Goal: Task Accomplishment & Management: Manage account settings

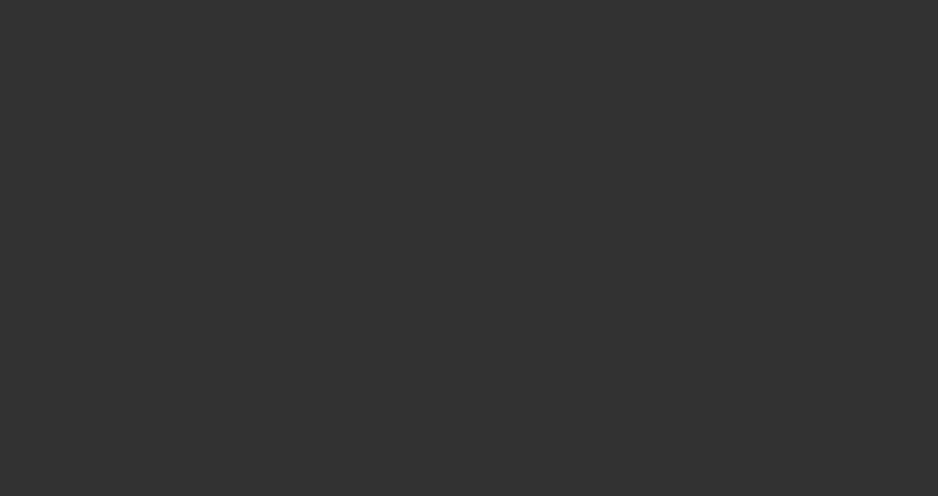
select select "4"
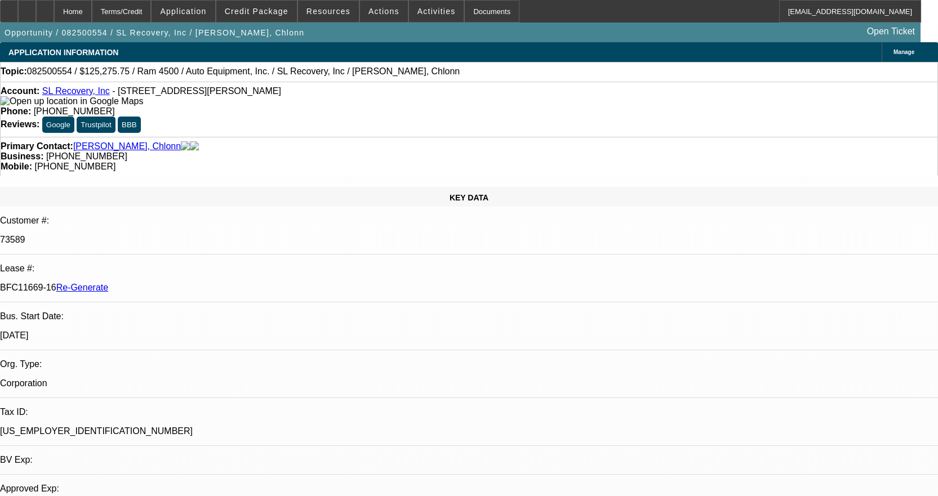
select select "0"
select select "2"
select select "0"
select select "6"
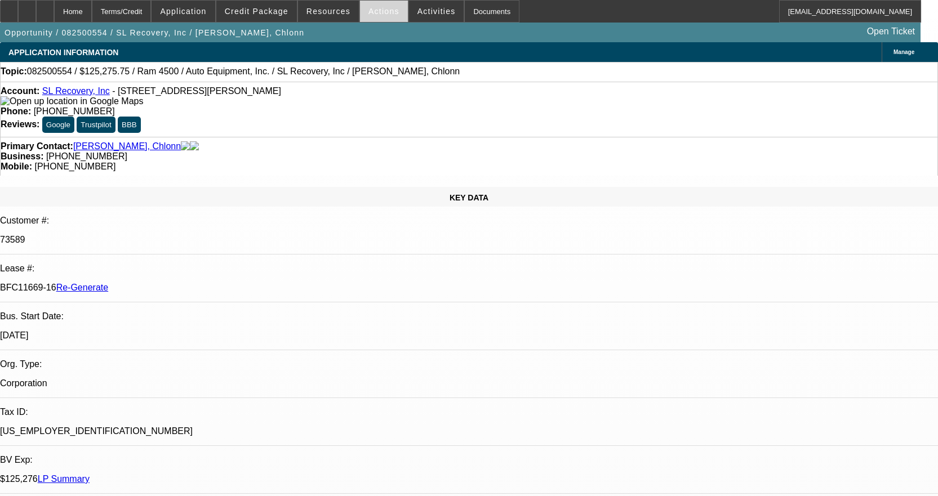
click at [385, 12] on span "Actions" at bounding box center [383, 11] width 31 height 9
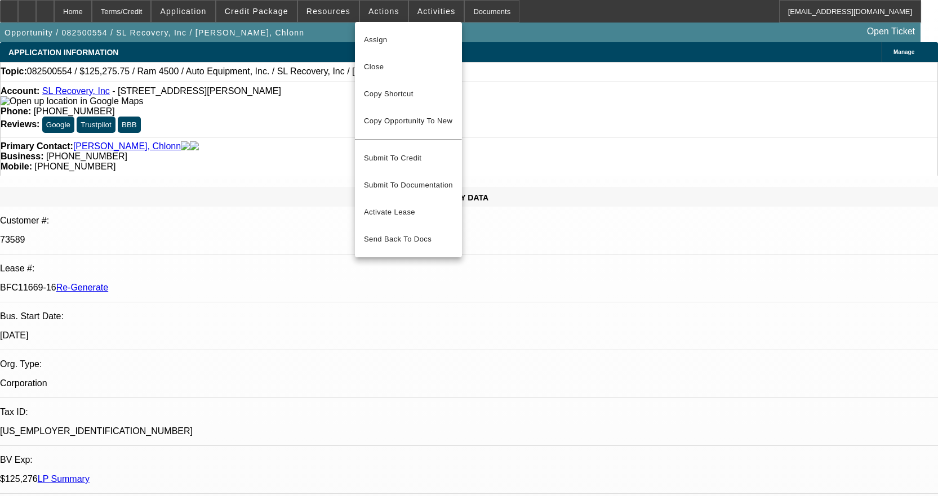
click at [330, 13] on div at bounding box center [469, 248] width 938 height 496
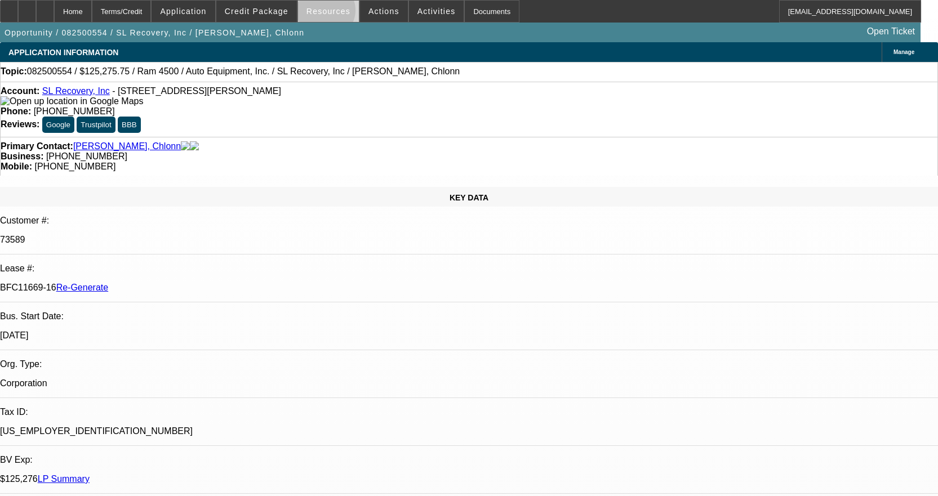
click at [330, 13] on span "Resources" at bounding box center [329, 11] width 44 height 9
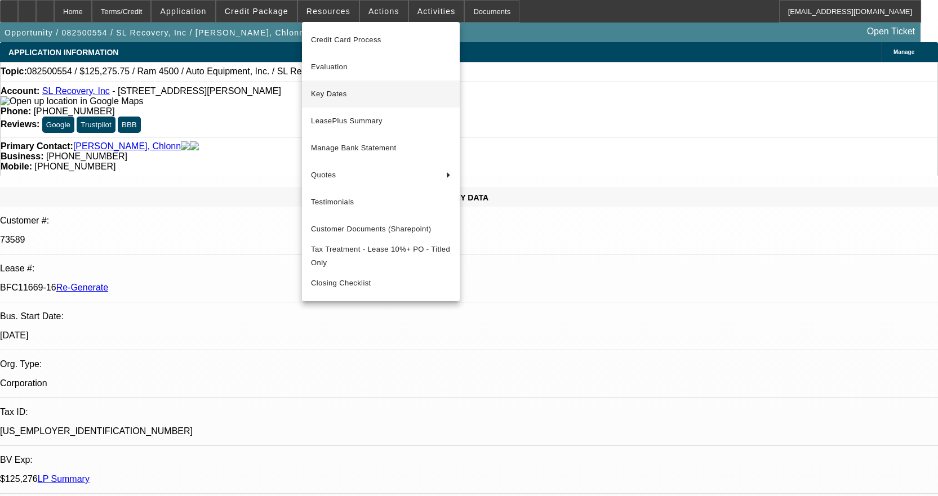
click at [344, 97] on span "Key Dates" at bounding box center [381, 94] width 140 height 14
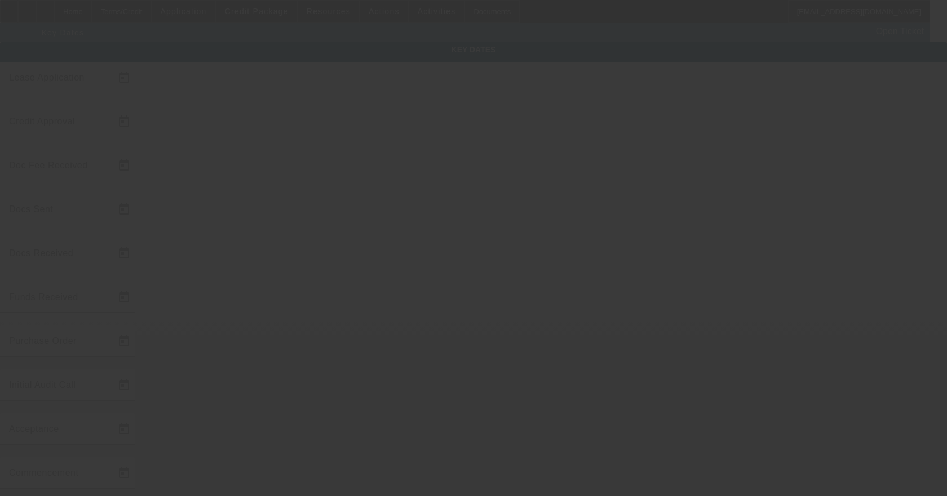
type input "8/20/2025"
type input "8/22/2025"
type input "9/5/2025"
type input "9/2/2025"
type input "9/5/2025"
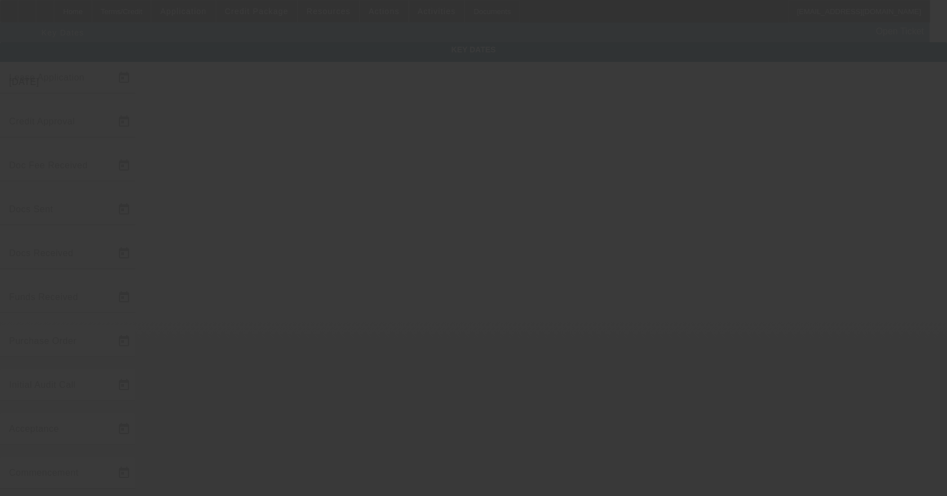
type input "9/5/2025"
type input "10/1/2025"
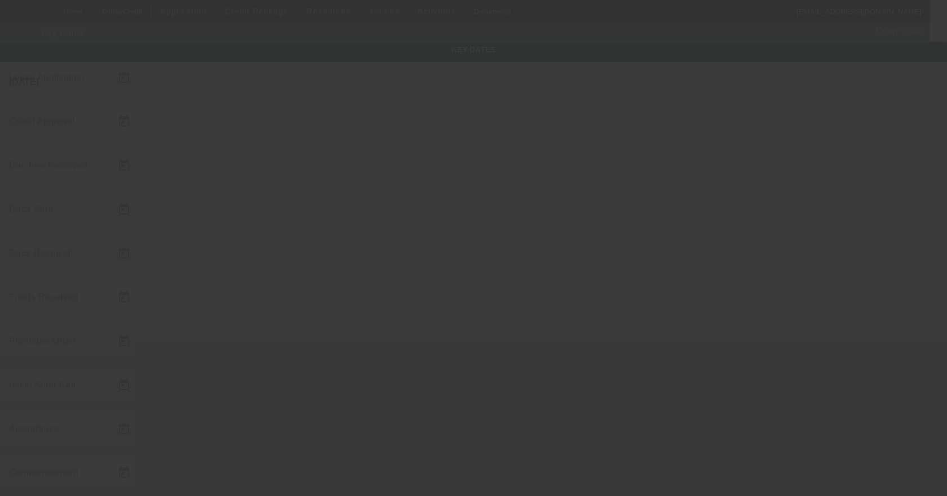
type input "11/1/2025"
type input "9/5/2025"
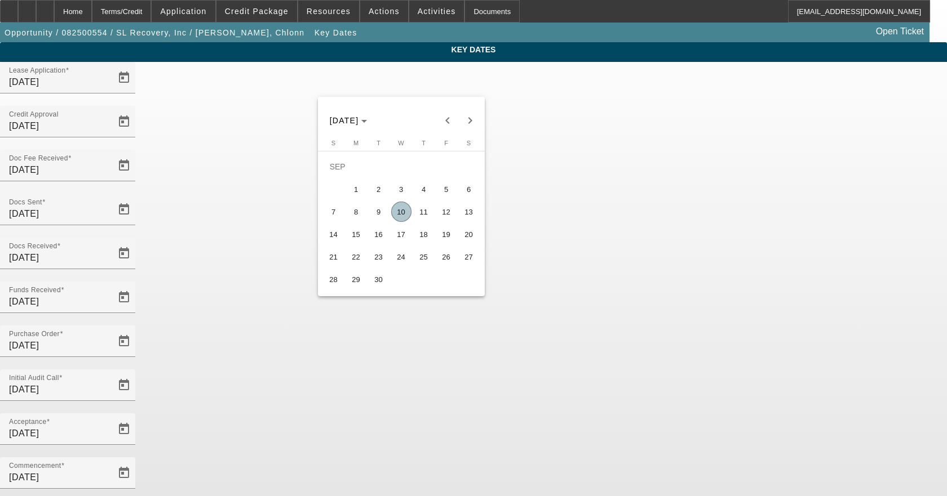
click at [450, 197] on span "5" at bounding box center [446, 189] width 20 height 20
type input "9/5/2025"
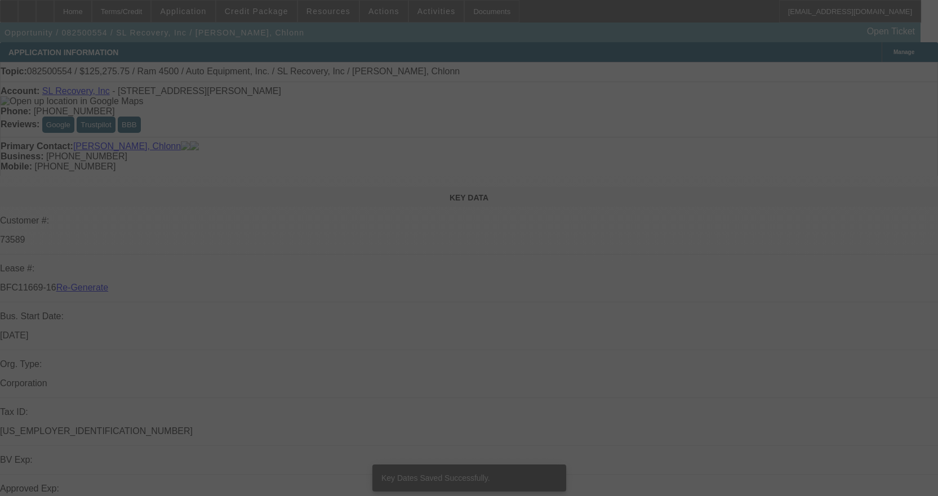
select select "4"
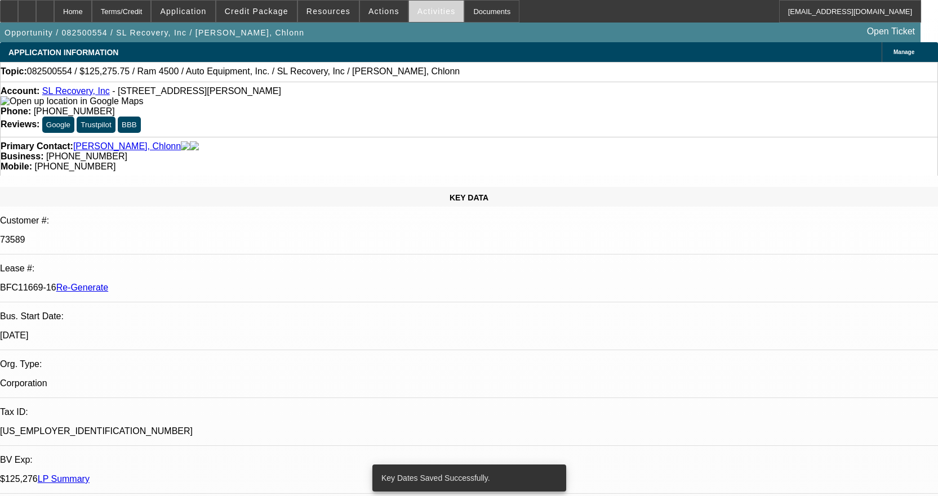
select select "0"
select select "2"
select select "0"
select select "6"
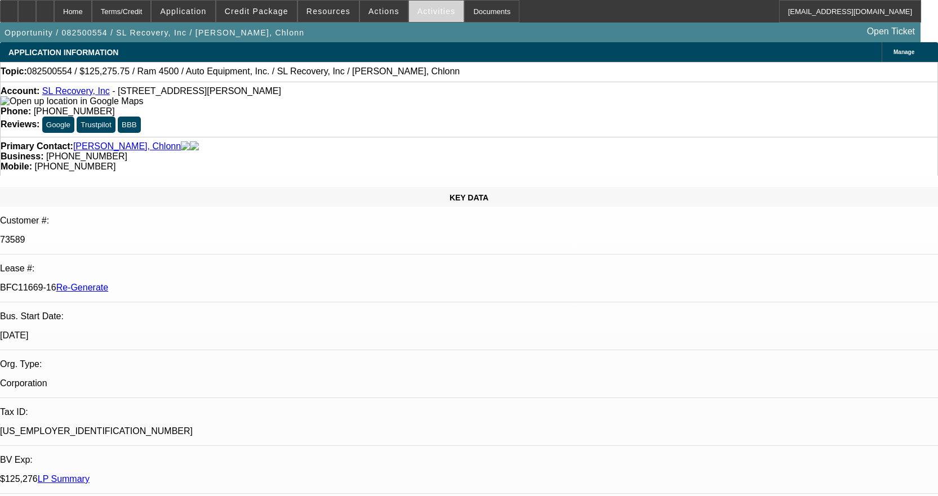
click at [423, 12] on span "Activities" at bounding box center [436, 11] width 38 height 9
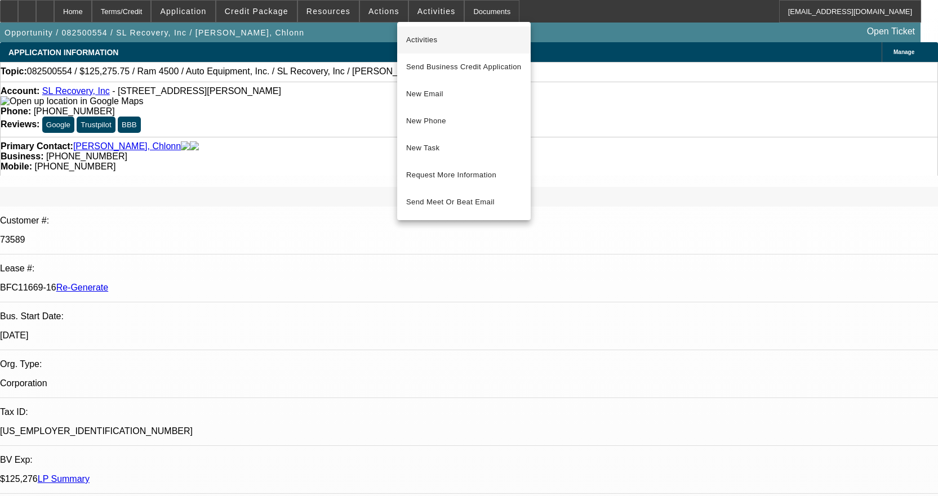
click at [417, 41] on span "Activities" at bounding box center [464, 40] width 116 height 14
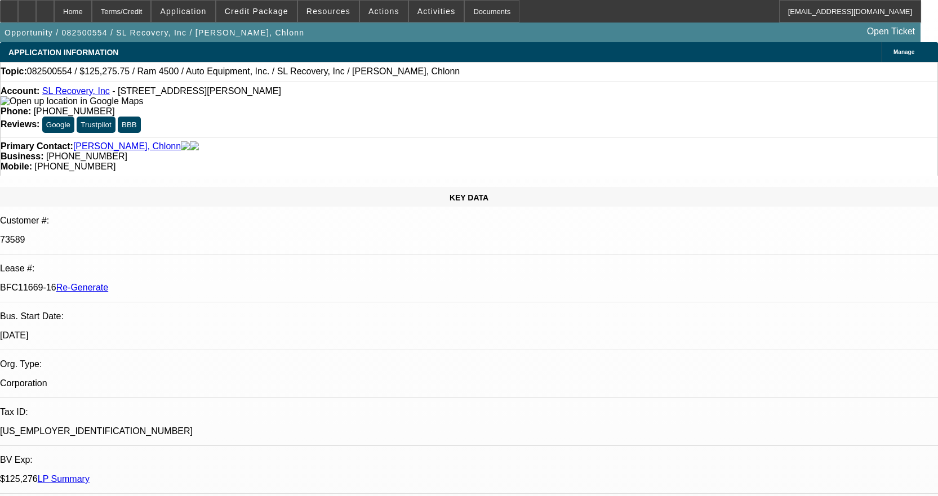
click at [417, 28] on div "Opportunity / 082500554 / SL Recovery, Inc / Williams, Chlonn Open Ticket" at bounding box center [460, 33] width 921 height 20
click at [417, 13] on span "Activities" at bounding box center [436, 11] width 38 height 9
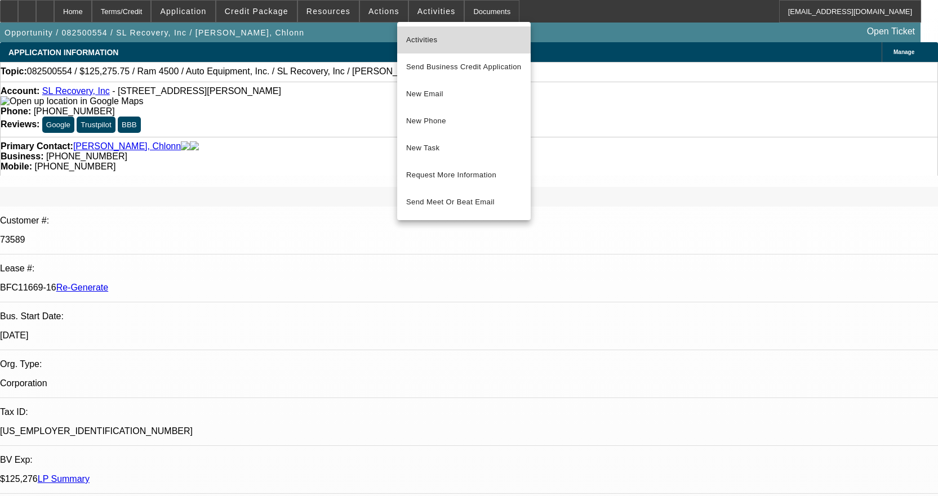
click at [423, 34] on span "Activities" at bounding box center [464, 40] width 116 height 14
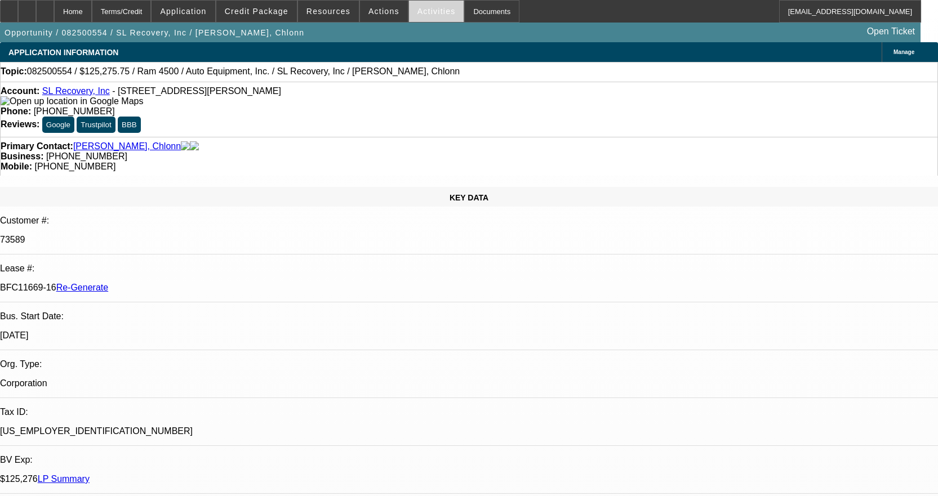
click at [411, 16] on span at bounding box center [436, 11] width 55 height 27
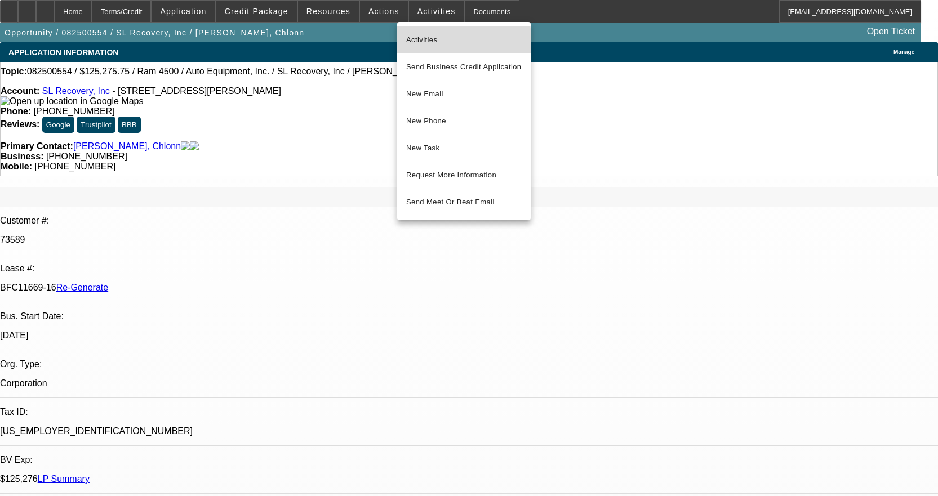
click at [420, 48] on button "Activities" at bounding box center [464, 39] width 134 height 27
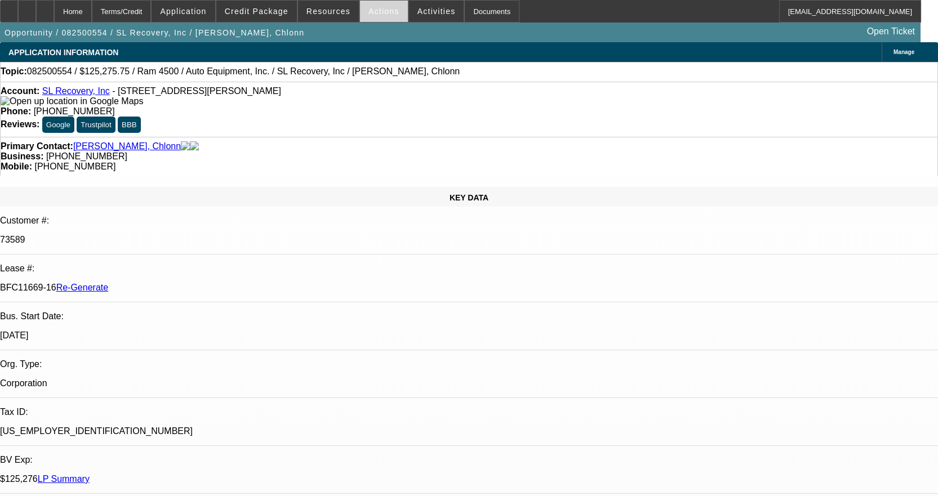
click at [379, 15] on span "Actions" at bounding box center [383, 11] width 31 height 9
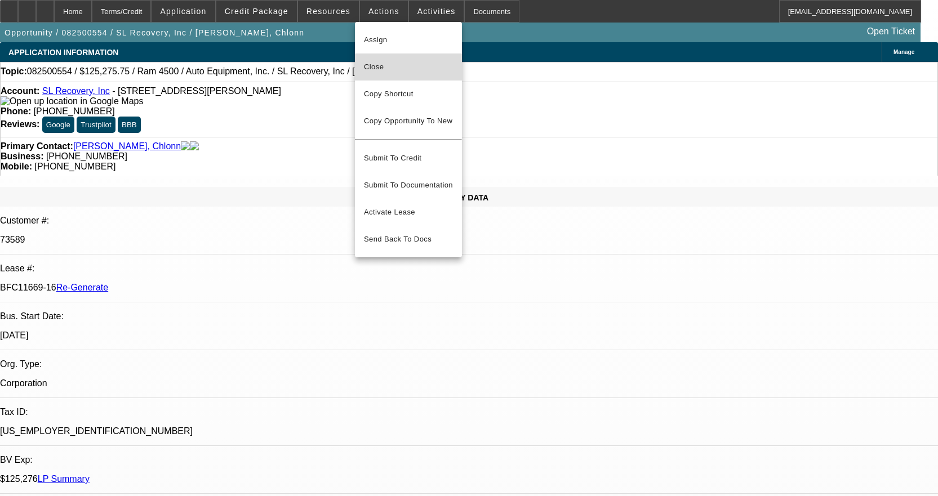
click at [375, 71] on span "Close" at bounding box center [408, 67] width 89 height 14
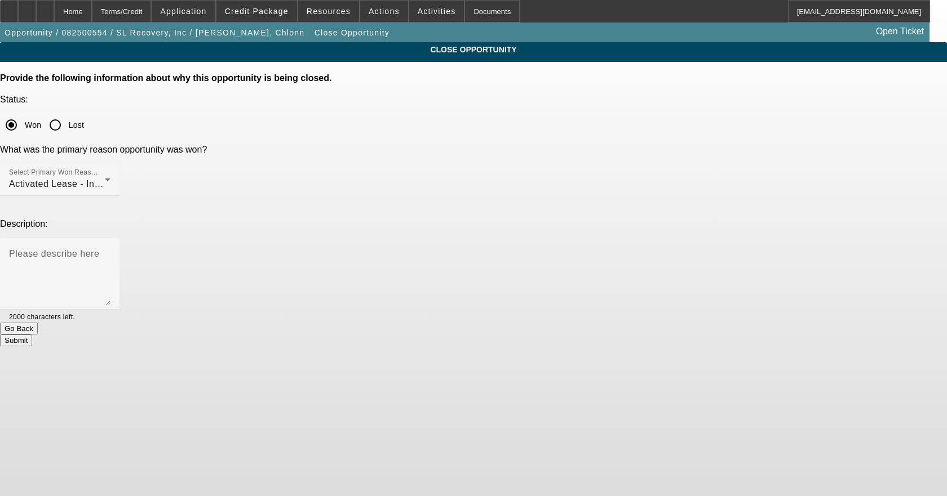
click at [32, 335] on button "Submit" at bounding box center [16, 341] width 32 height 12
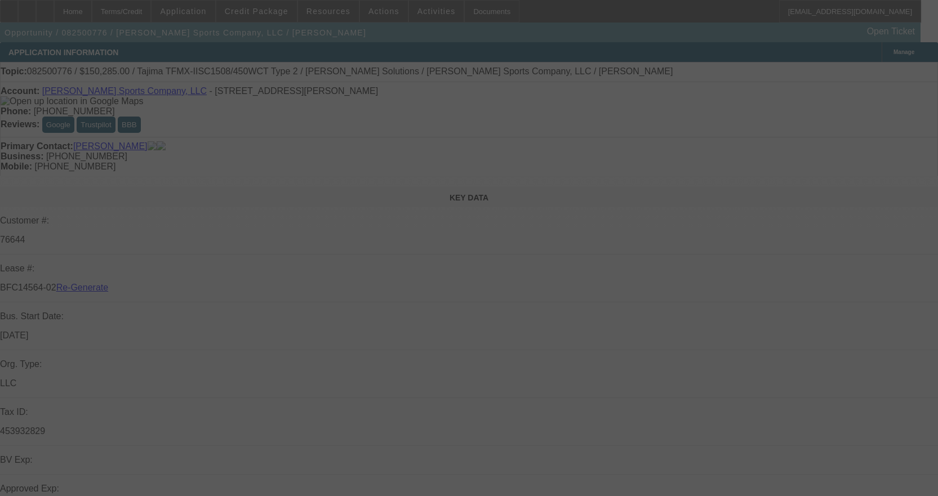
select select "3"
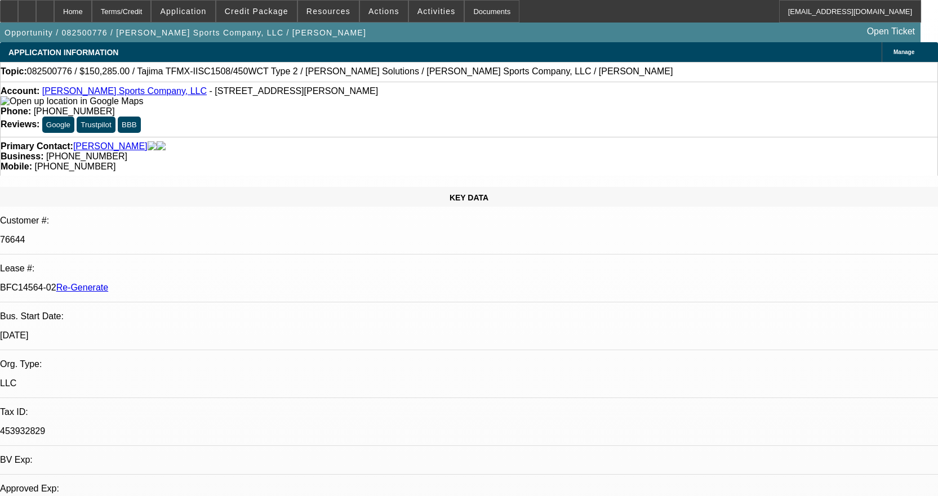
select select "0"
select select "2"
select select "0"
select select "2"
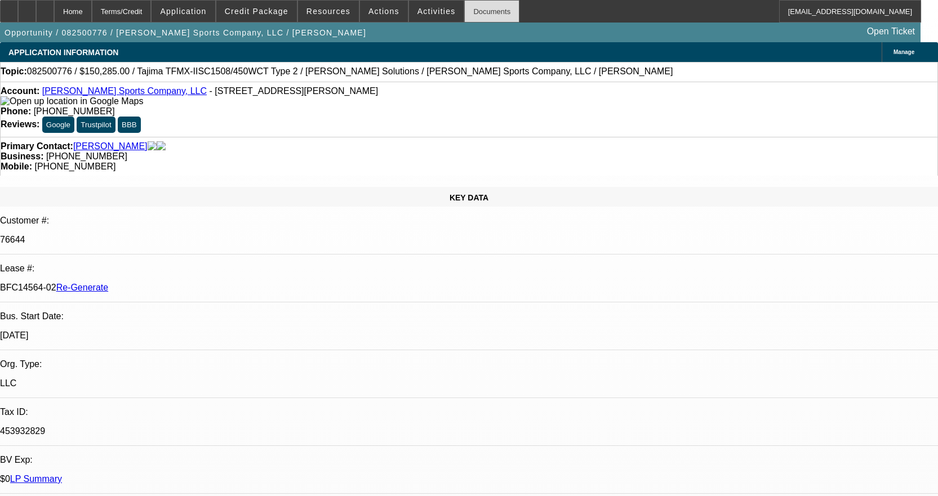
click at [486, 8] on div "Documents" at bounding box center [491, 11] width 55 height 23
click at [416, 16] on span at bounding box center [436, 11] width 55 height 27
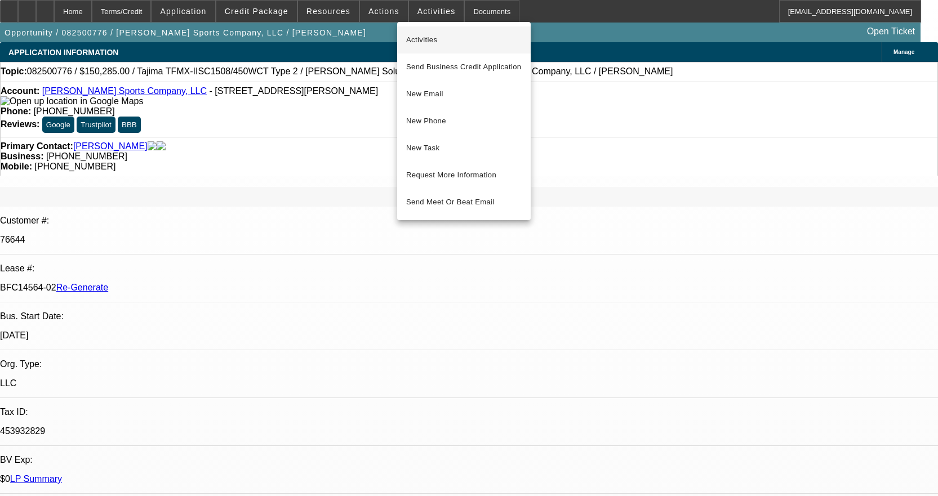
click at [421, 39] on span "Activities" at bounding box center [464, 40] width 116 height 14
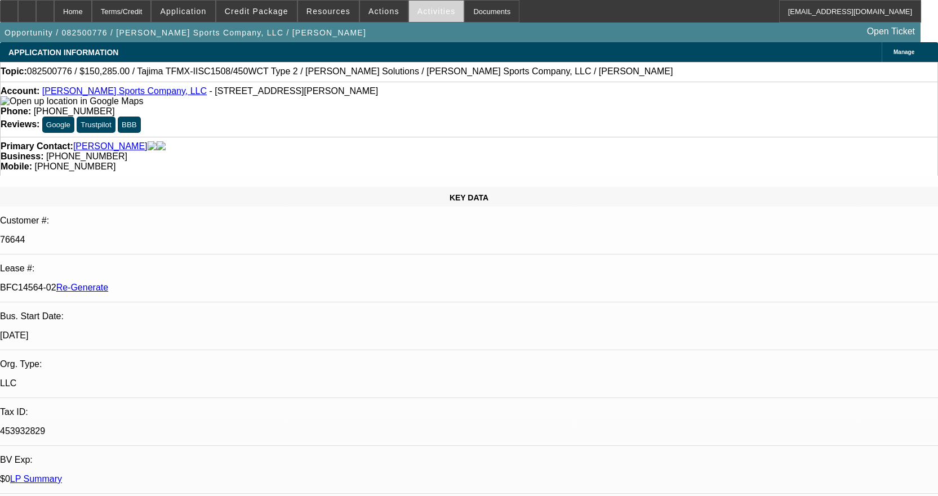
click at [409, 10] on button "Activities" at bounding box center [436, 11] width 55 height 21
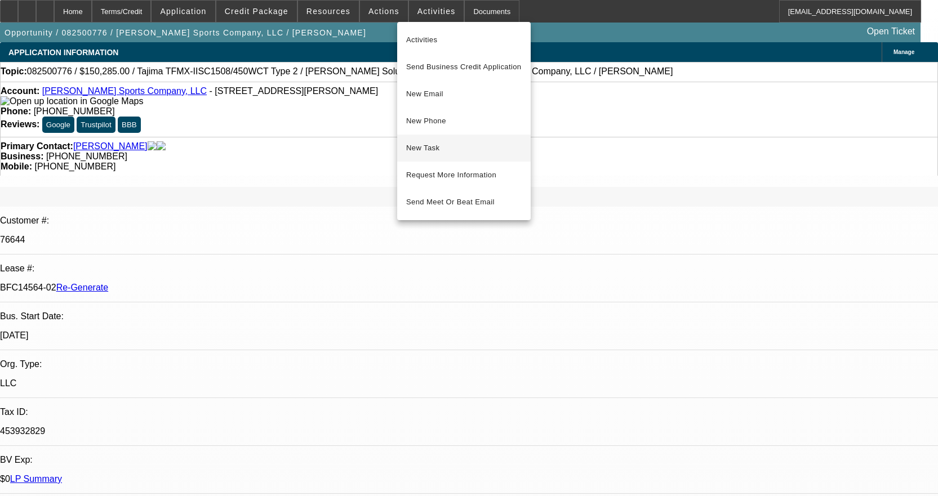
click at [436, 146] on span "New Task" at bounding box center [464, 148] width 116 height 14
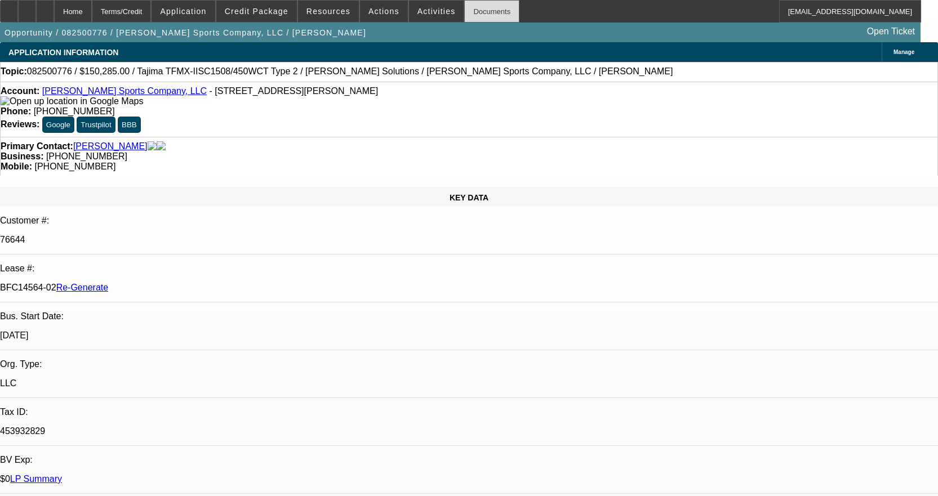
click at [485, 8] on div "Documents" at bounding box center [491, 11] width 55 height 23
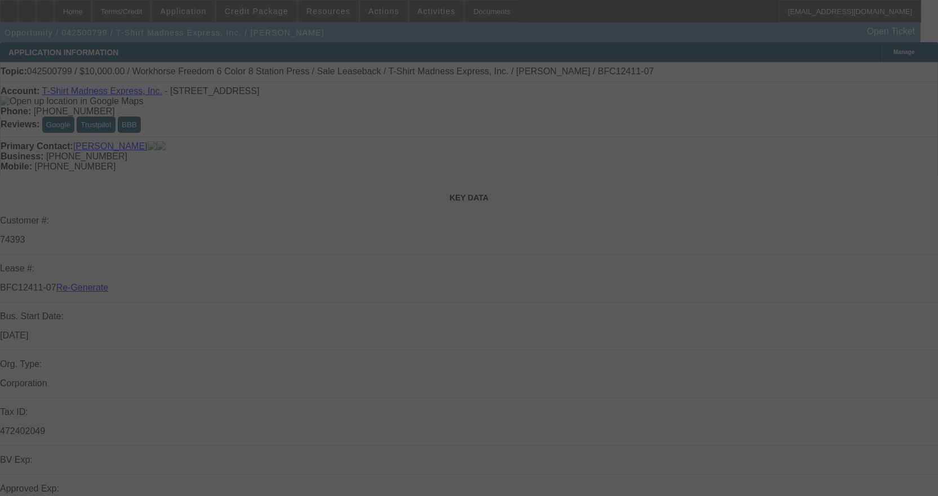
select select "3"
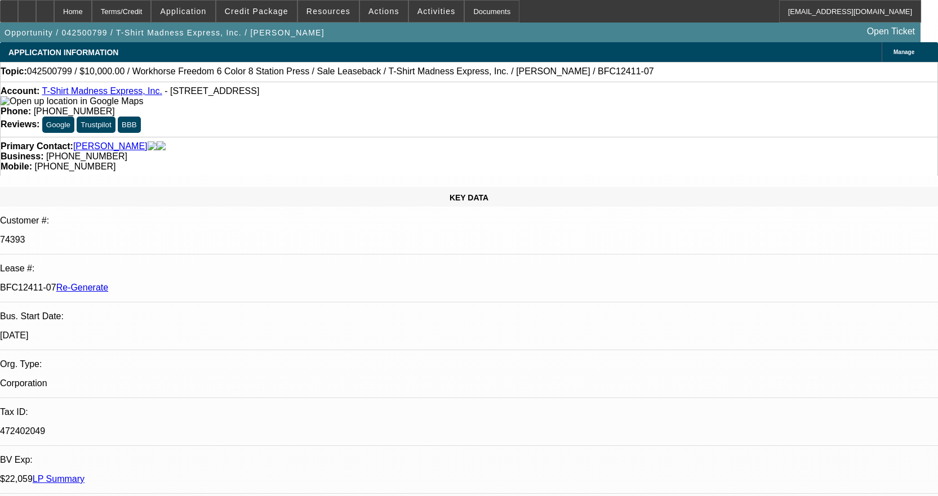
select select "0"
select select "2"
select select "0"
select select "2"
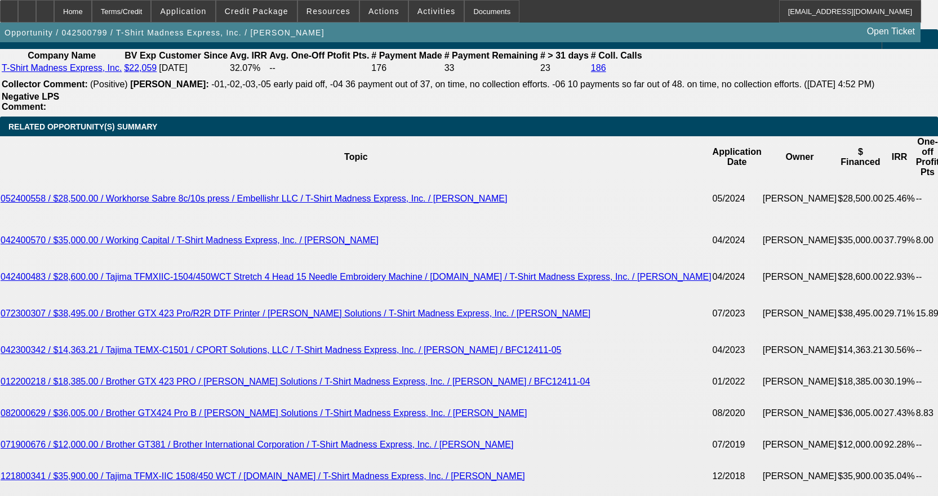
scroll to position [2310, 0]
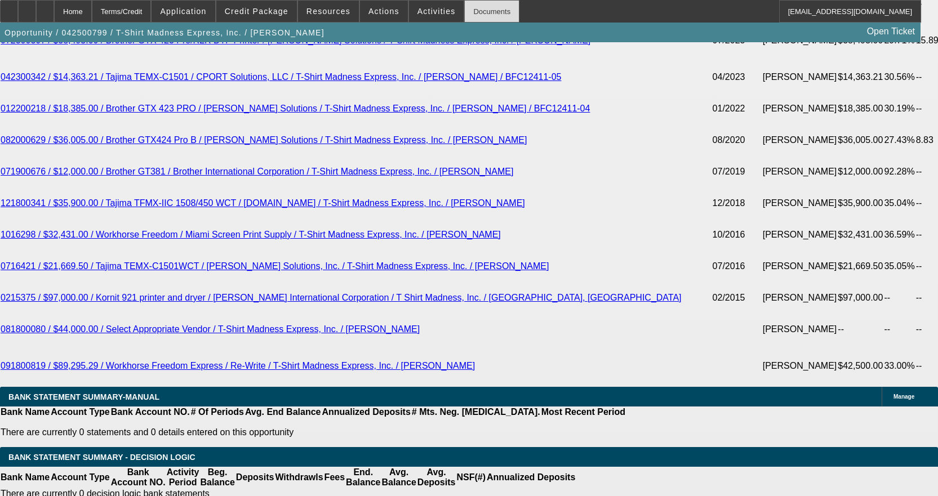
click at [470, 10] on div "Documents" at bounding box center [491, 11] width 55 height 23
click at [470, 2] on div "Documents" at bounding box center [491, 11] width 55 height 23
click at [375, 9] on span "Actions" at bounding box center [383, 11] width 31 height 9
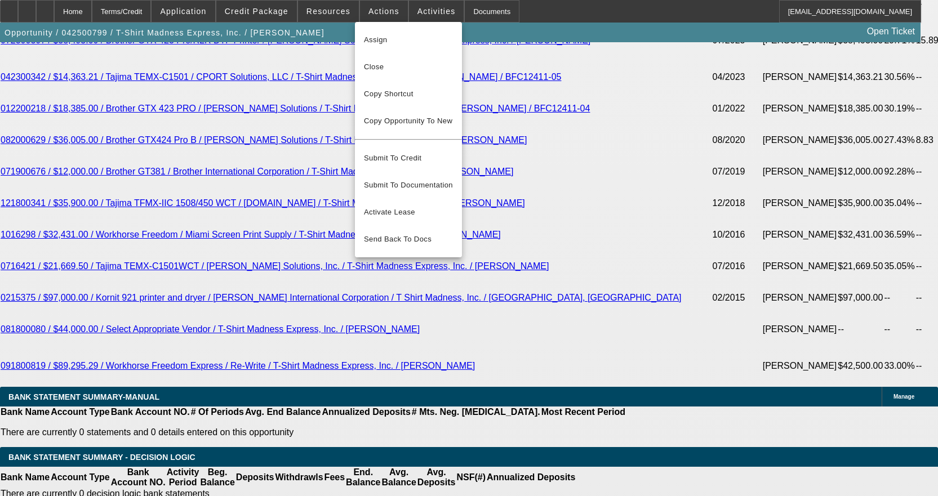
click at [538, 226] on div at bounding box center [469, 248] width 938 height 496
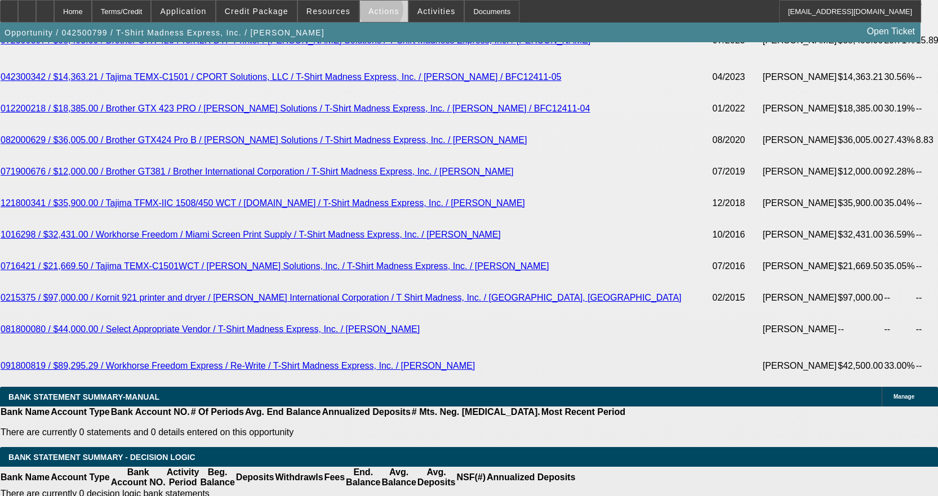
click at [376, 12] on span "Actions" at bounding box center [383, 11] width 31 height 9
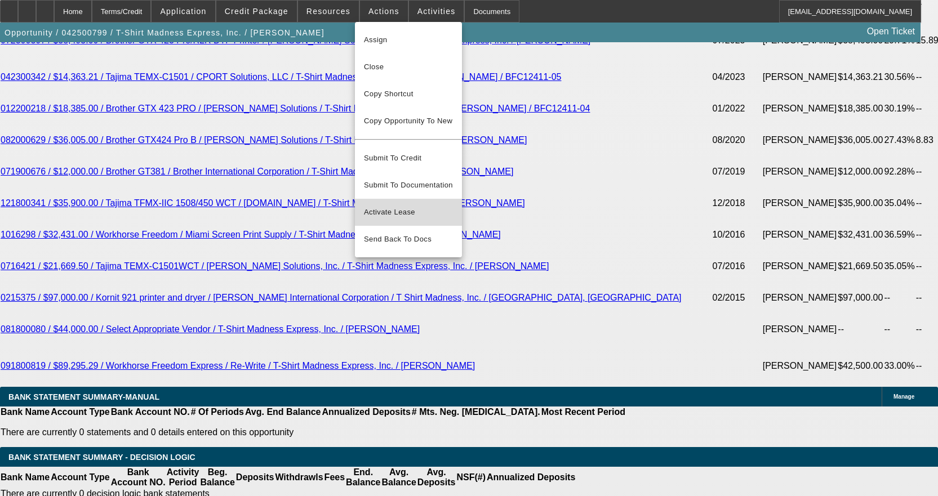
click at [403, 208] on span "Activate Lease" at bounding box center [408, 213] width 89 height 14
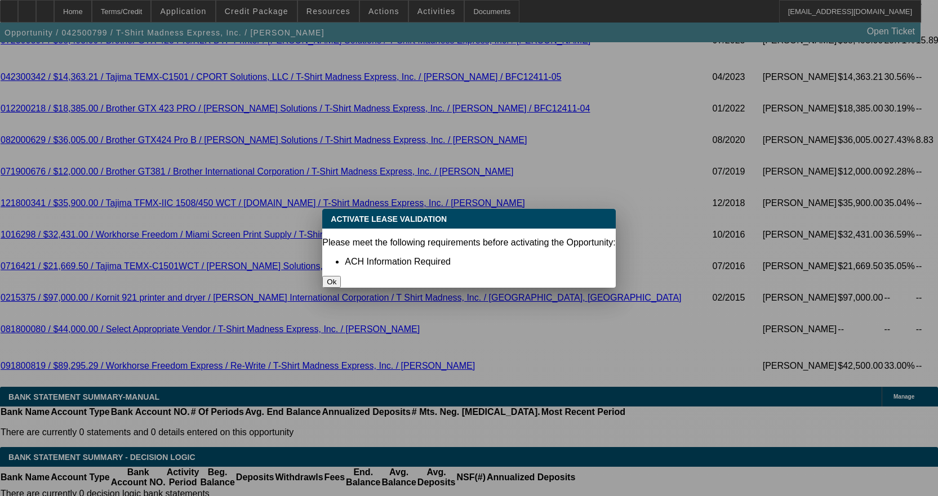
scroll to position [0, 0]
click at [341, 276] on button "Ok" at bounding box center [331, 282] width 19 height 12
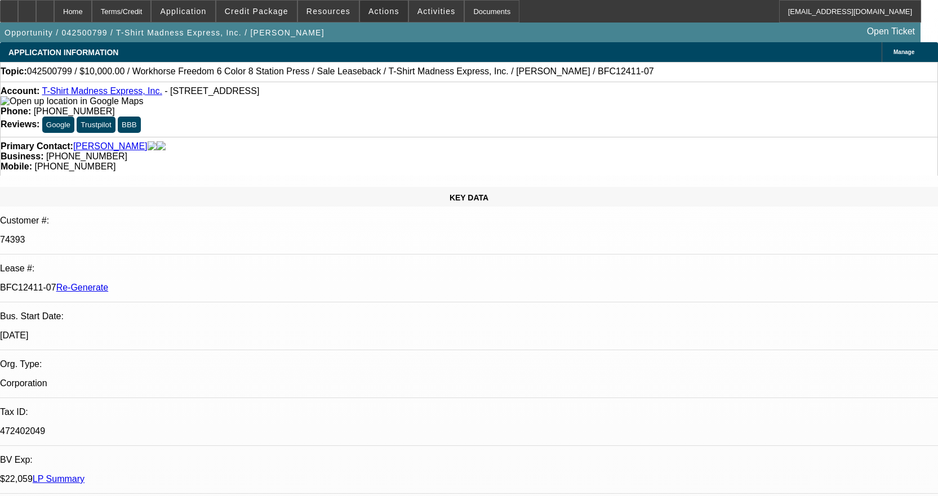
scroll to position [2310, 0]
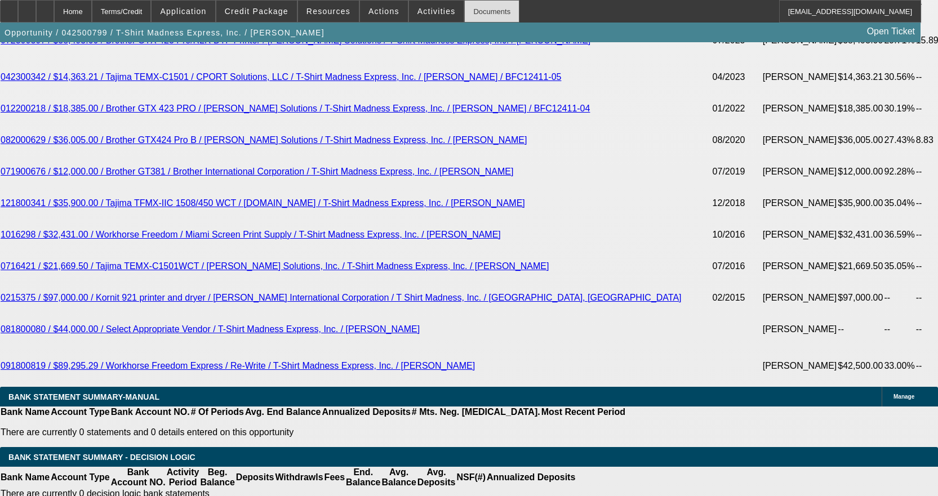
click at [473, 9] on div "Documents" at bounding box center [491, 11] width 55 height 23
click at [477, 16] on div "Documents" at bounding box center [491, 11] width 55 height 23
click at [473, 8] on div "Documents" at bounding box center [491, 11] width 55 height 23
click at [469, 5] on div "Documents" at bounding box center [491, 11] width 55 height 23
click at [376, 11] on span "Actions" at bounding box center [383, 11] width 31 height 9
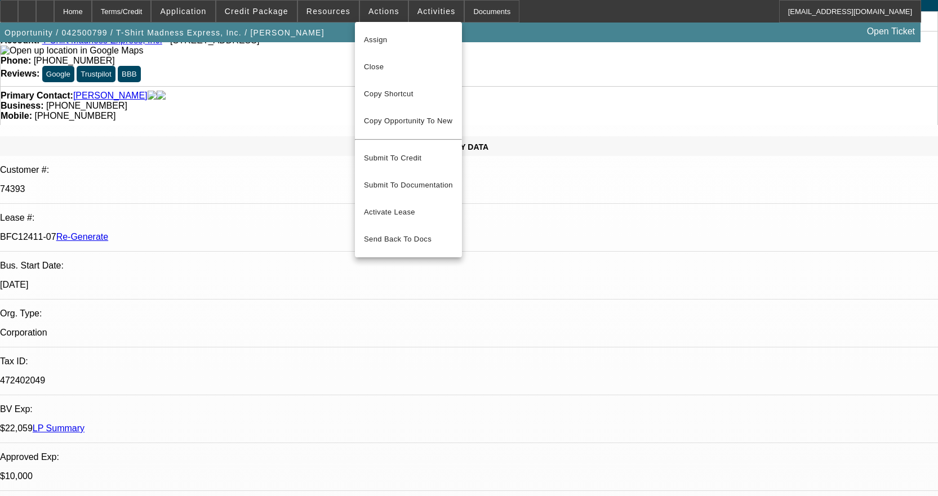
scroll to position [0, 0]
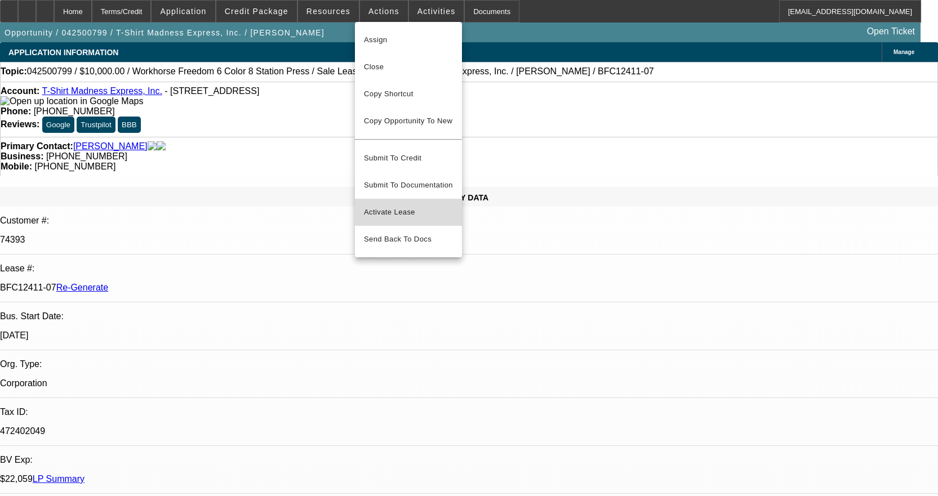
click at [414, 206] on span "Activate Lease" at bounding box center [408, 213] width 89 height 14
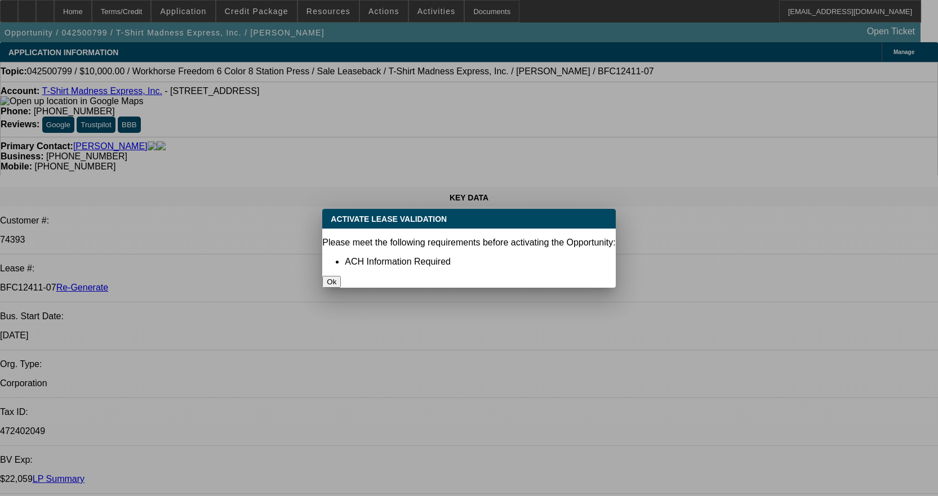
click at [341, 276] on button "Ok" at bounding box center [331, 282] width 19 height 12
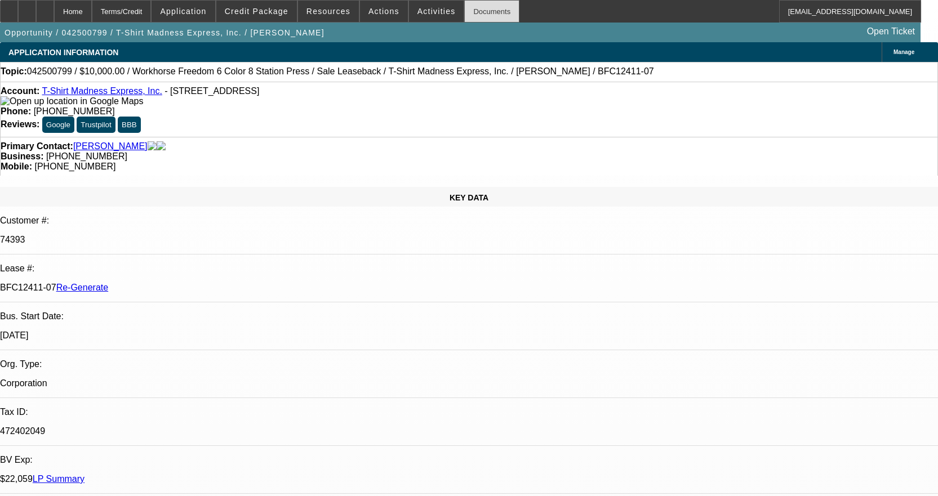
click at [488, 15] on div "Documents" at bounding box center [491, 11] width 55 height 23
click at [376, 11] on span "Actions" at bounding box center [383, 11] width 31 height 9
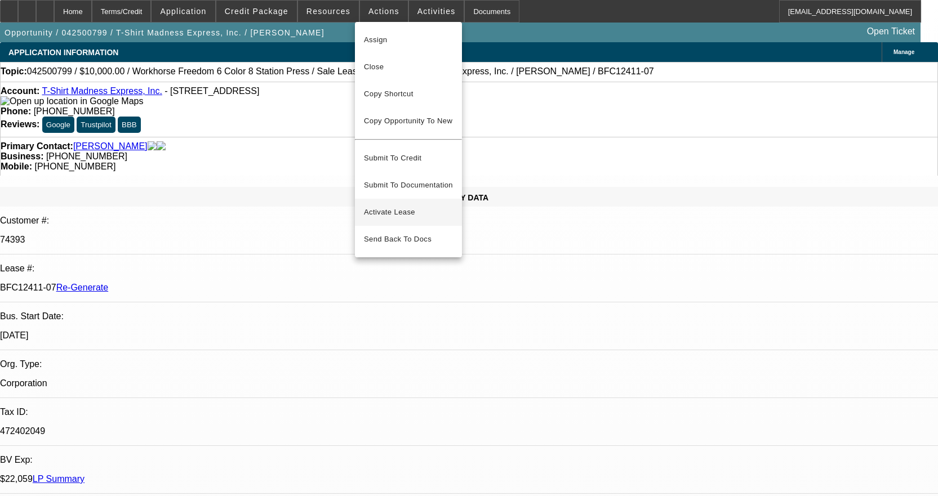
click at [403, 206] on span "Activate Lease" at bounding box center [408, 213] width 89 height 14
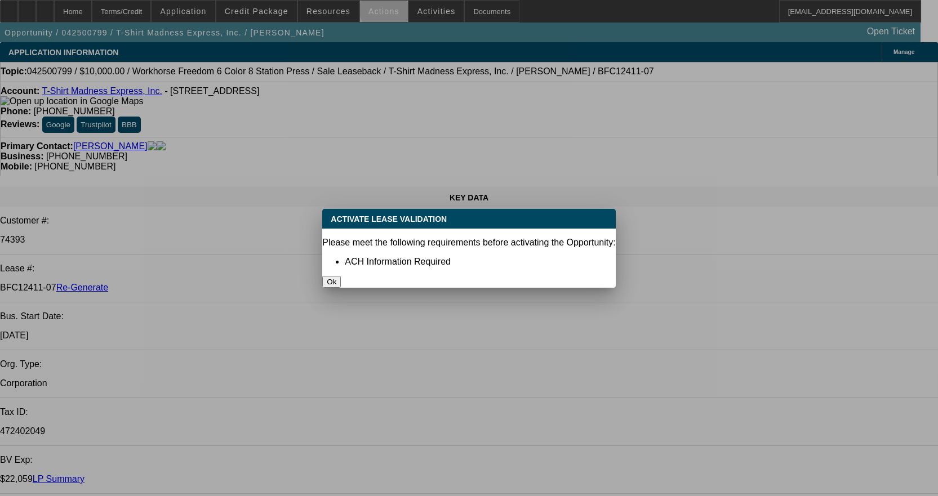
click at [341, 276] on button "Ok" at bounding box center [331, 282] width 19 height 12
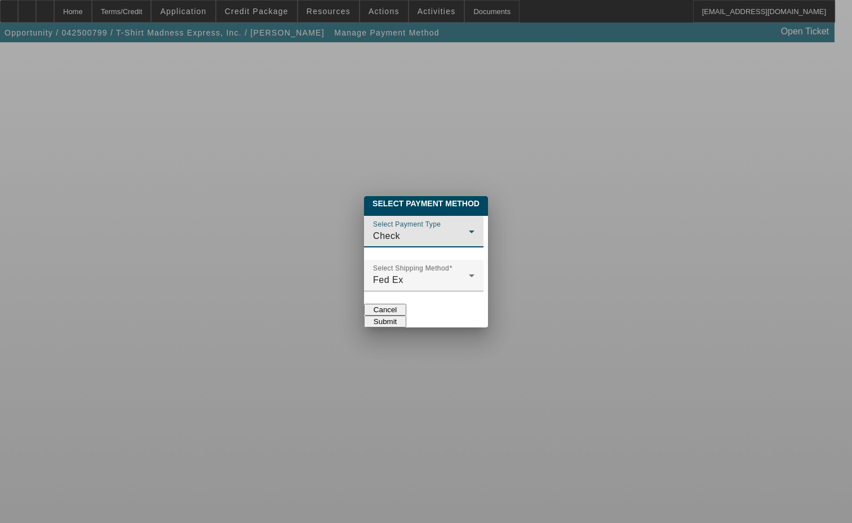
click at [373, 229] on div "Check" at bounding box center [421, 236] width 96 height 14
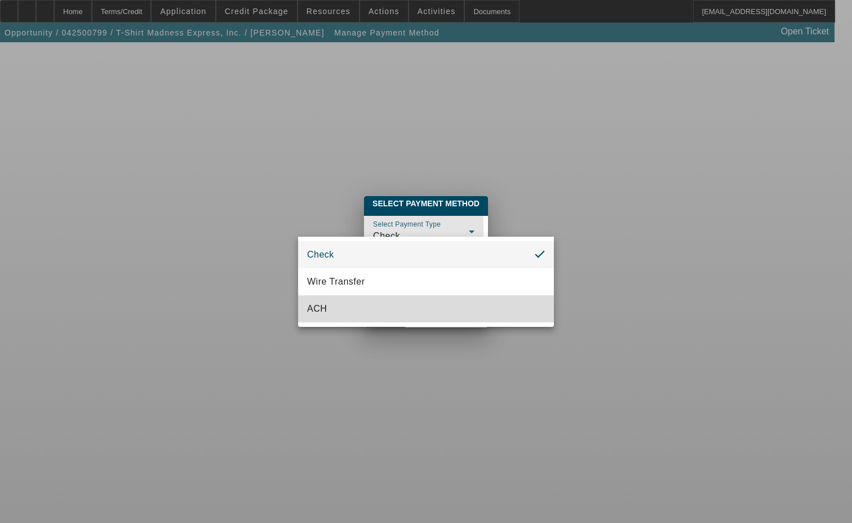
click at [325, 300] on mat-option "ACH" at bounding box center [426, 308] width 256 height 27
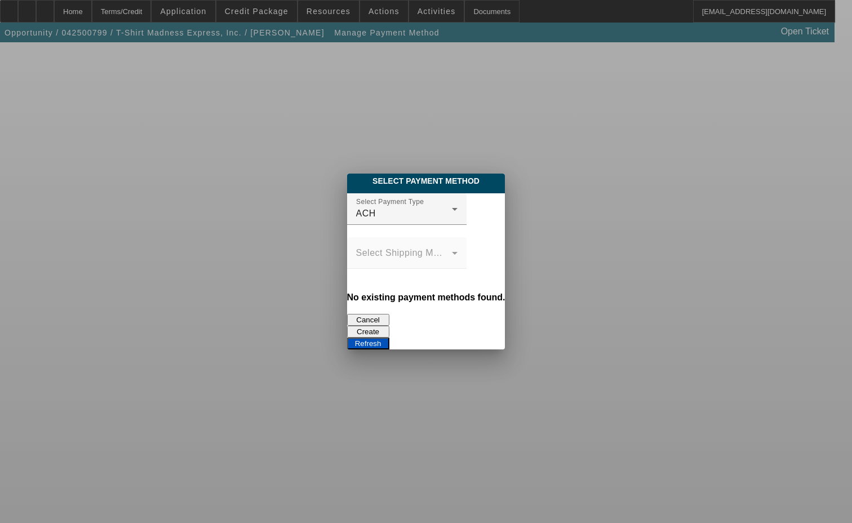
click at [347, 265] on mat-form-field "Select Shipping Method" at bounding box center [406, 259] width 119 height 44
click at [389, 326] on button "Create" at bounding box center [368, 332] width 42 height 12
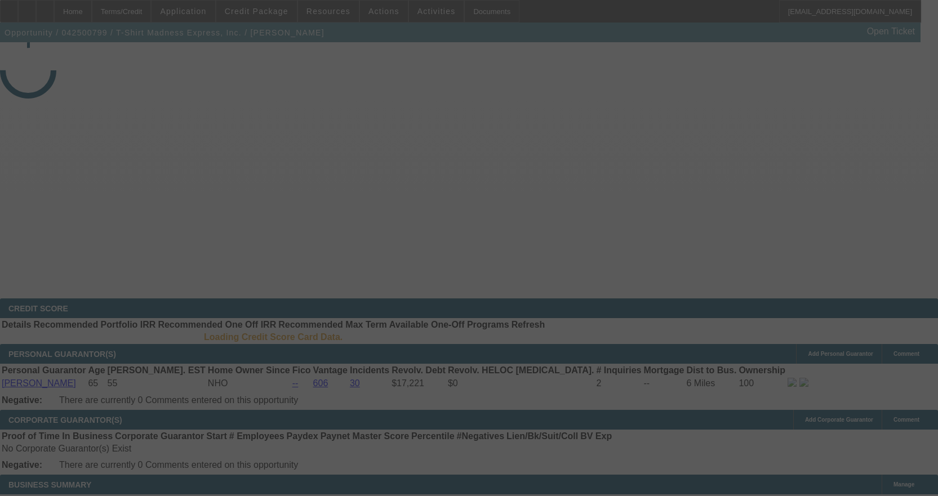
select select "3"
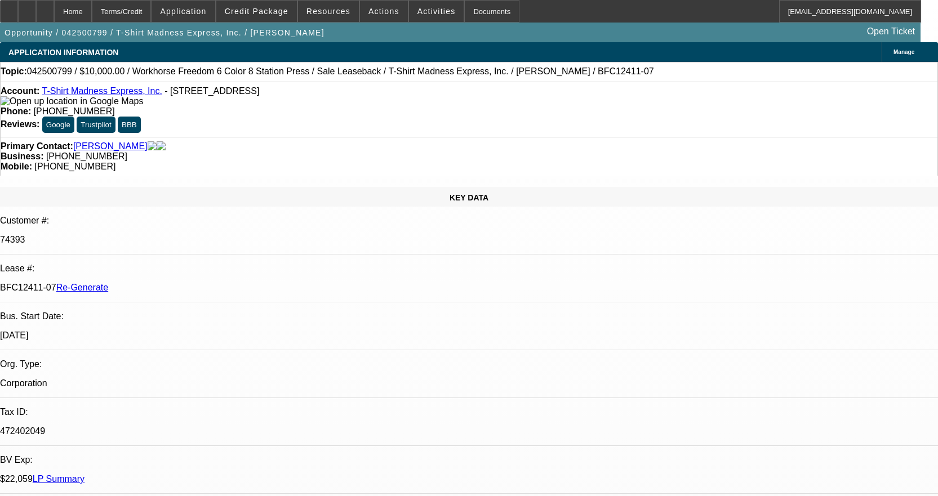
select select "0"
select select "2"
select select "0"
select select "2"
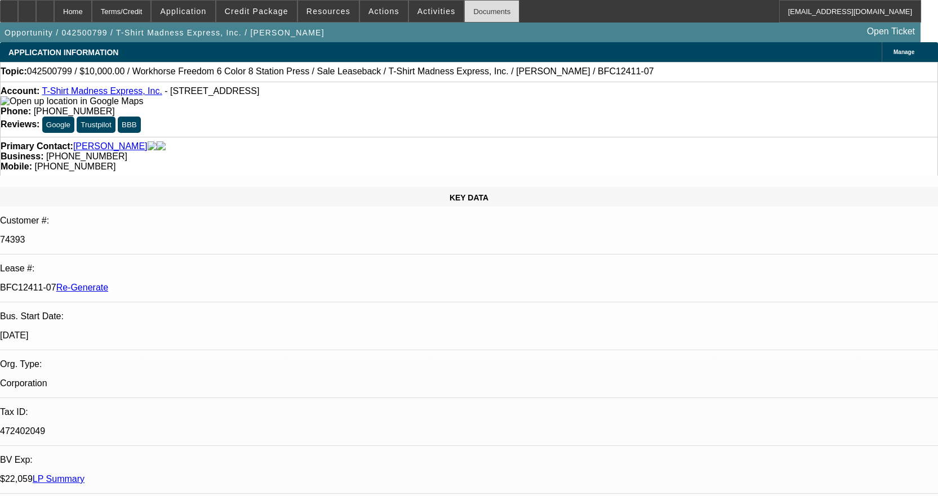
click at [469, 6] on div "Documents" at bounding box center [491, 11] width 55 height 23
click at [388, 16] on span at bounding box center [384, 11] width 48 height 27
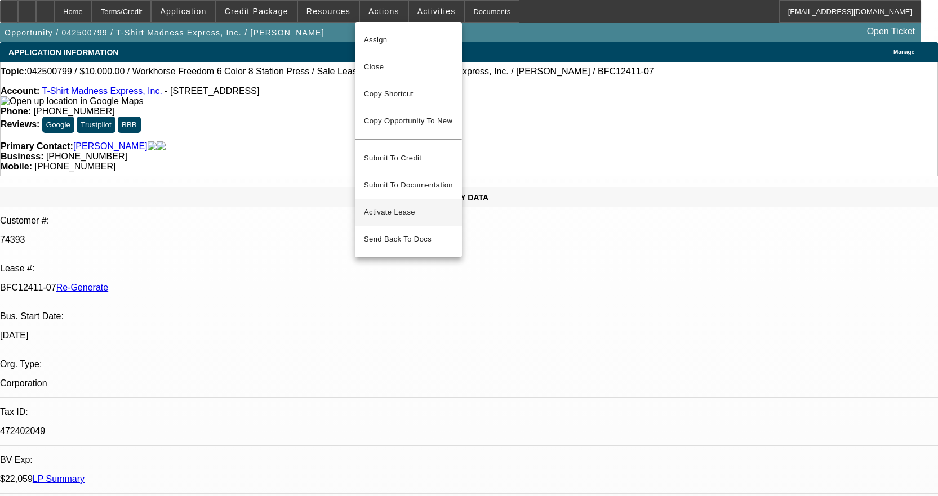
click at [380, 206] on span "Activate Lease" at bounding box center [408, 213] width 89 height 14
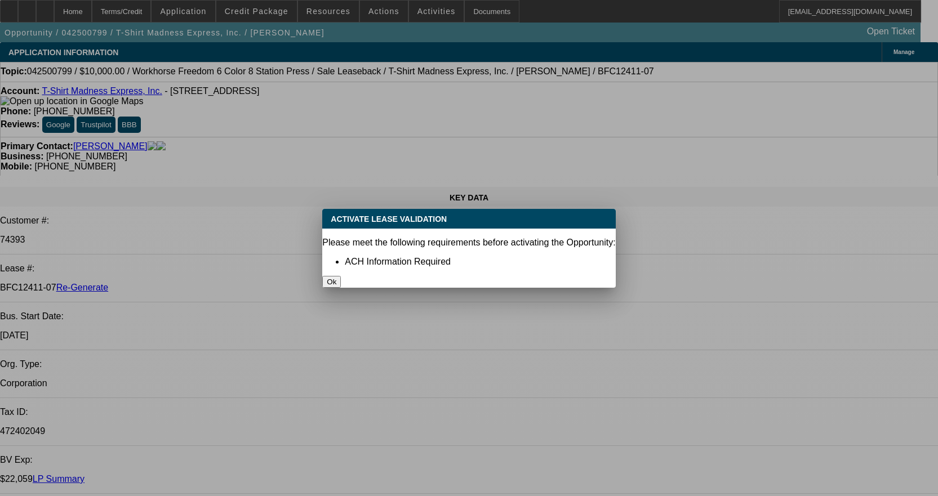
click at [341, 276] on button "Ok" at bounding box center [331, 282] width 19 height 12
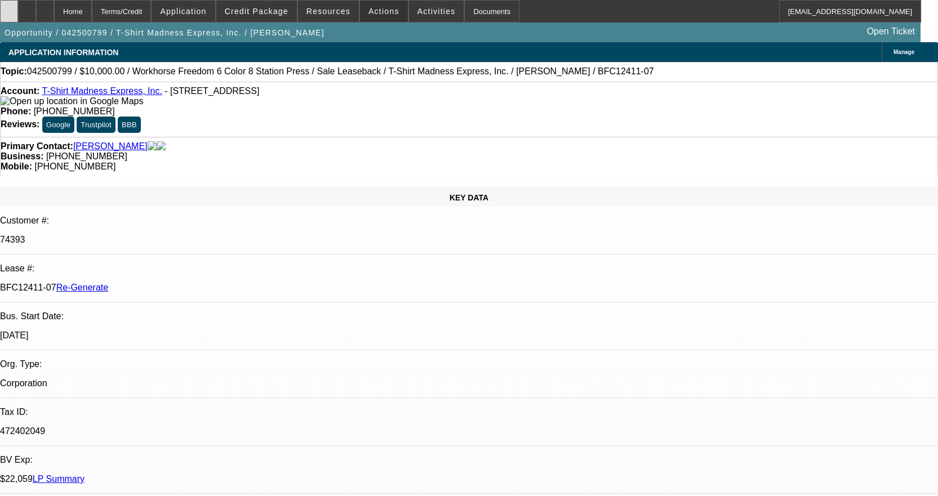
click at [17, 6] on div at bounding box center [9, 11] width 18 height 23
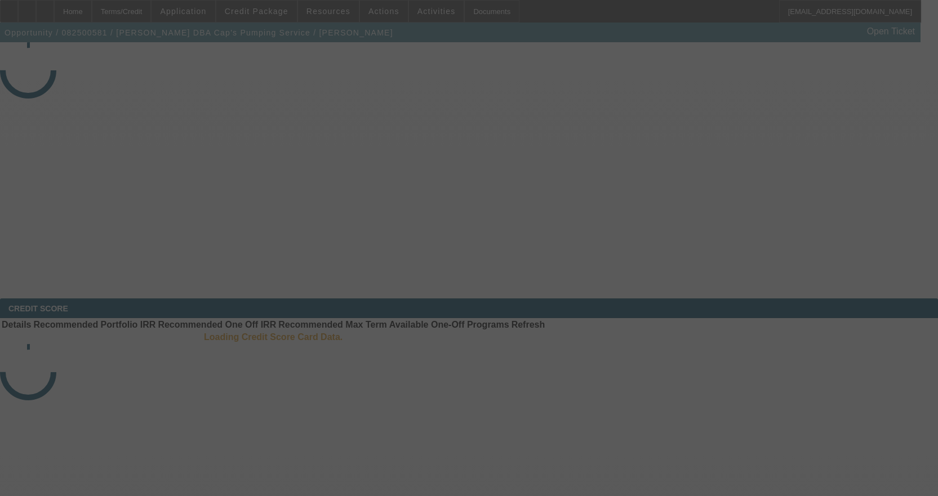
select select "3"
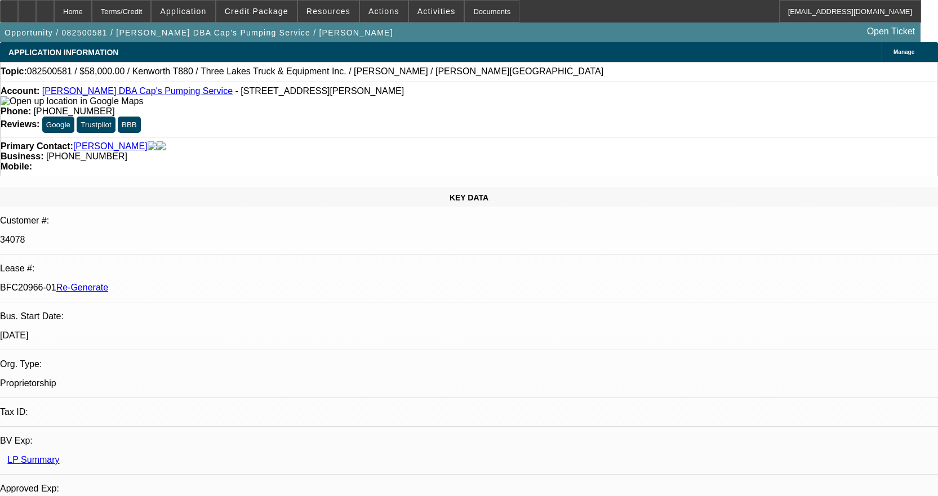
select select "0"
select select "9"
select select "0"
select select "6"
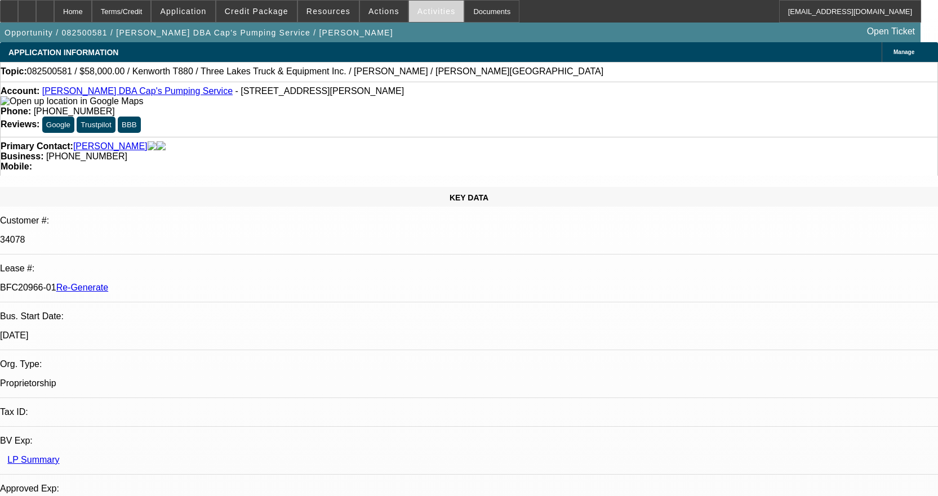
click at [426, 11] on span "Activities" at bounding box center [436, 11] width 38 height 9
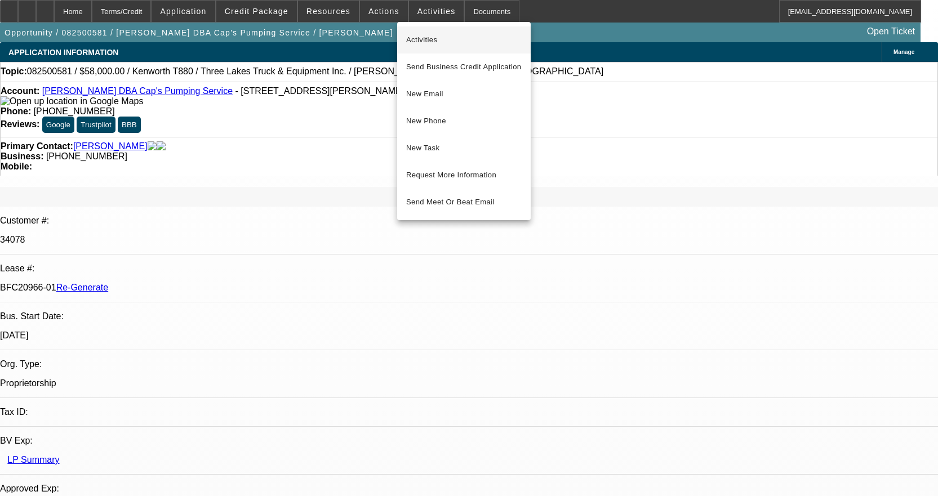
click at [428, 41] on span "Activities" at bounding box center [464, 40] width 116 height 14
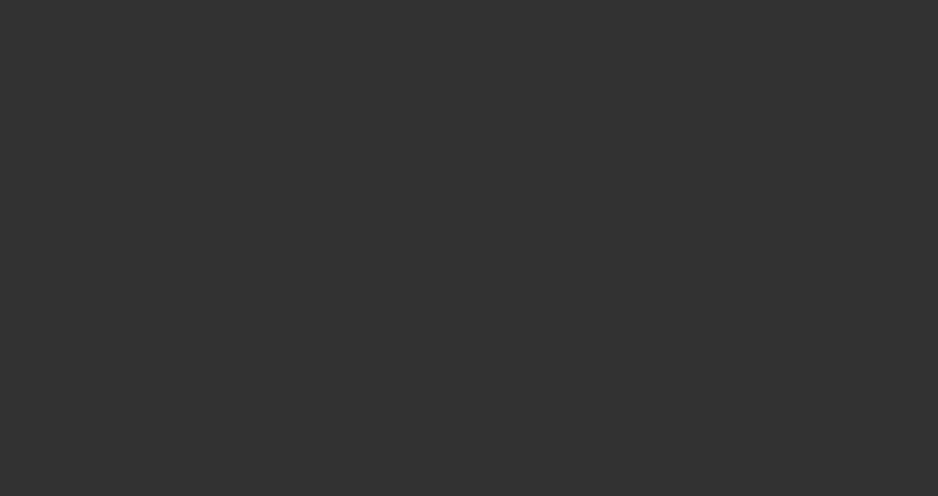
select select "4"
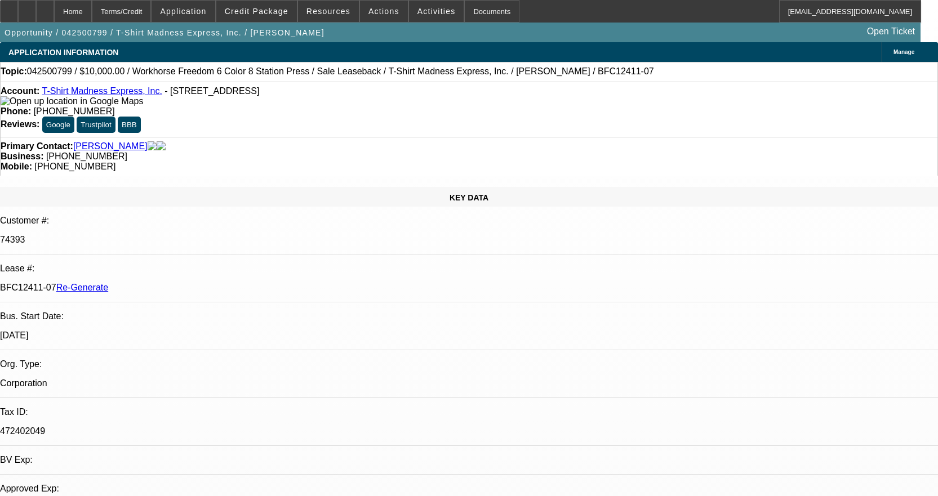
select select "0"
select select "2"
select select "0"
select select "2"
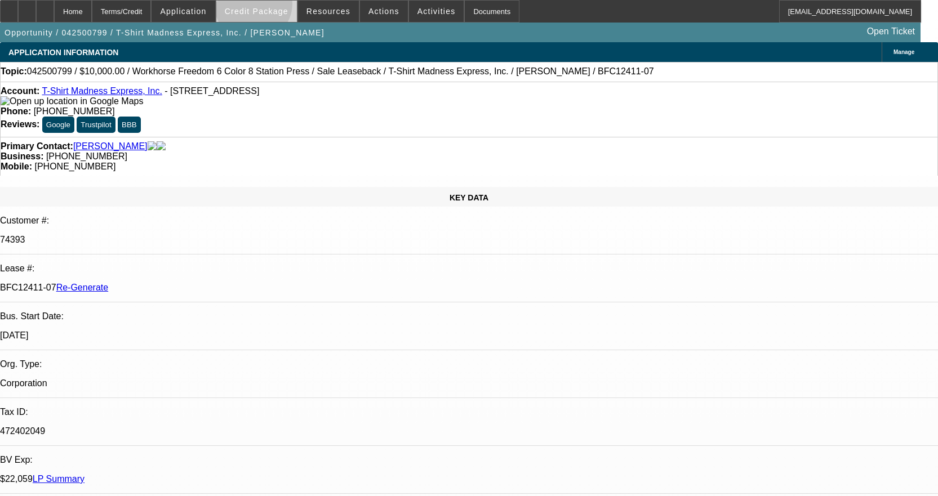
click at [271, 6] on span at bounding box center [256, 11] width 81 height 27
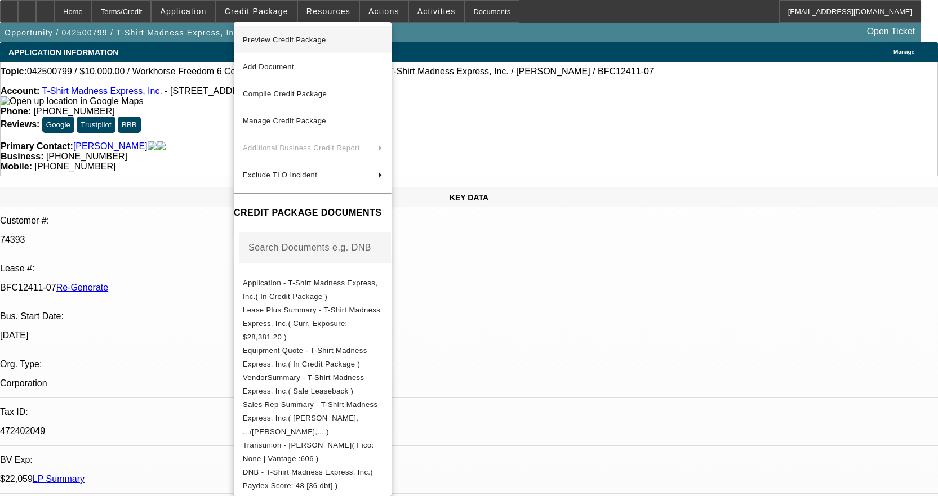
click at [278, 37] on span "Preview Credit Package" at bounding box center [284, 39] width 83 height 8
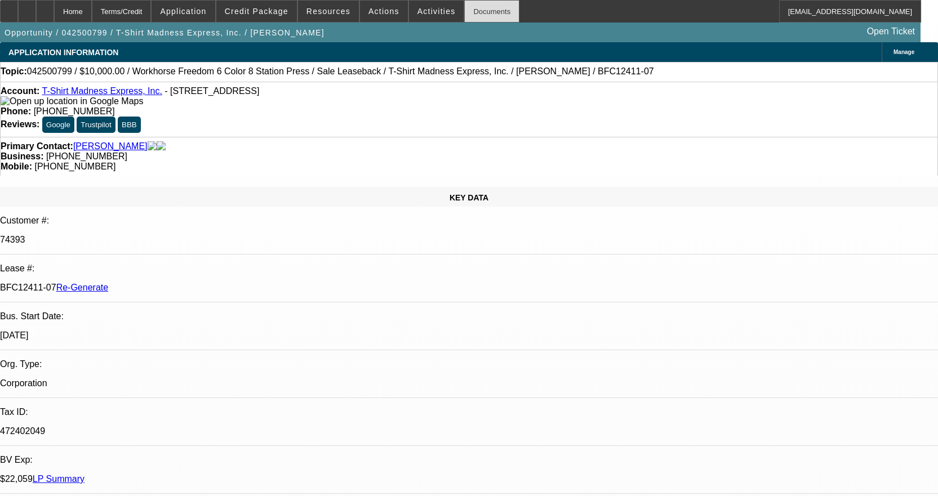
click at [485, 13] on div "Documents" at bounding box center [491, 11] width 55 height 23
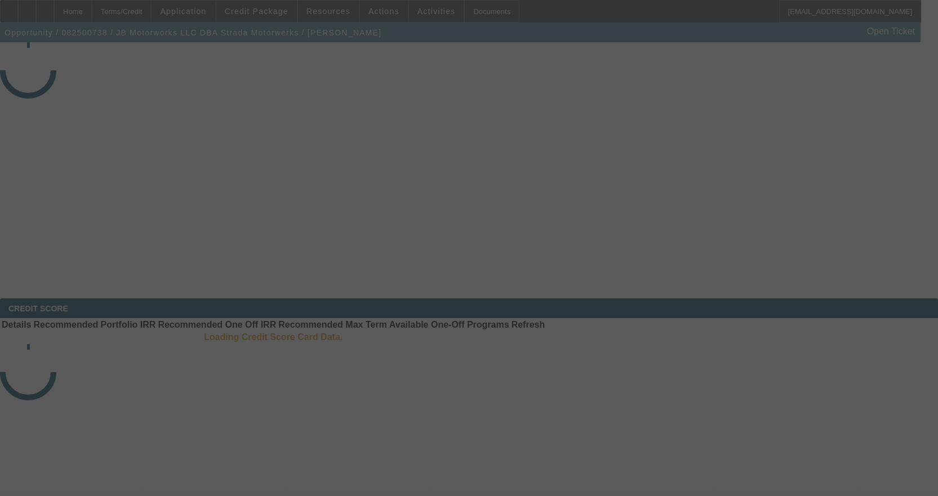
select select "3"
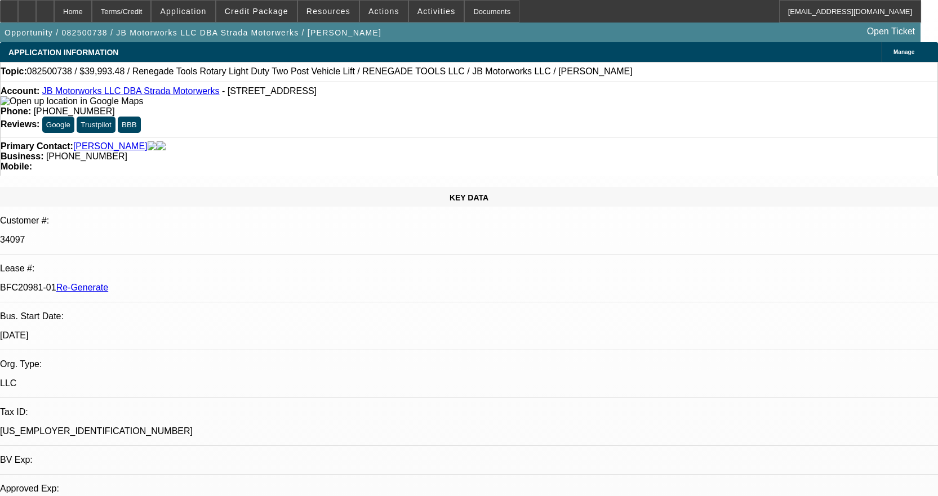
select select "0"
select select "3"
select select "0"
select select "6"
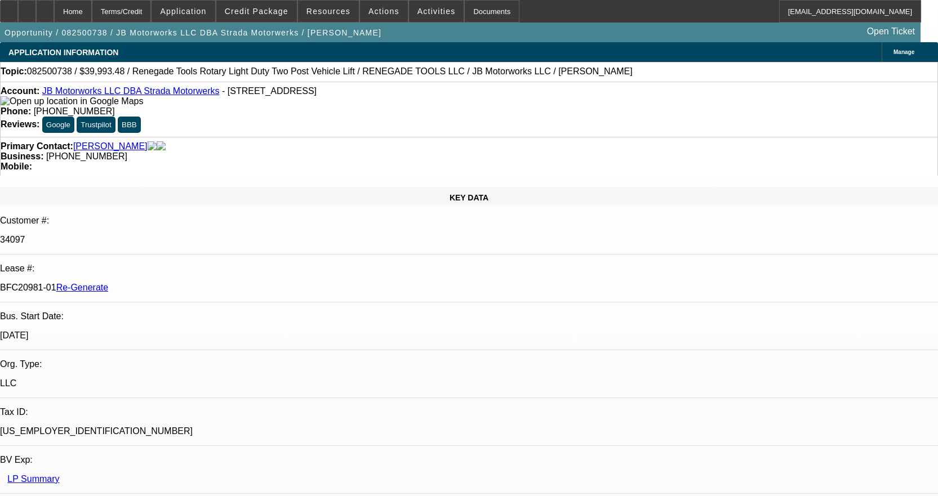
click at [254, 11] on span "Credit Package" at bounding box center [257, 11] width 64 height 9
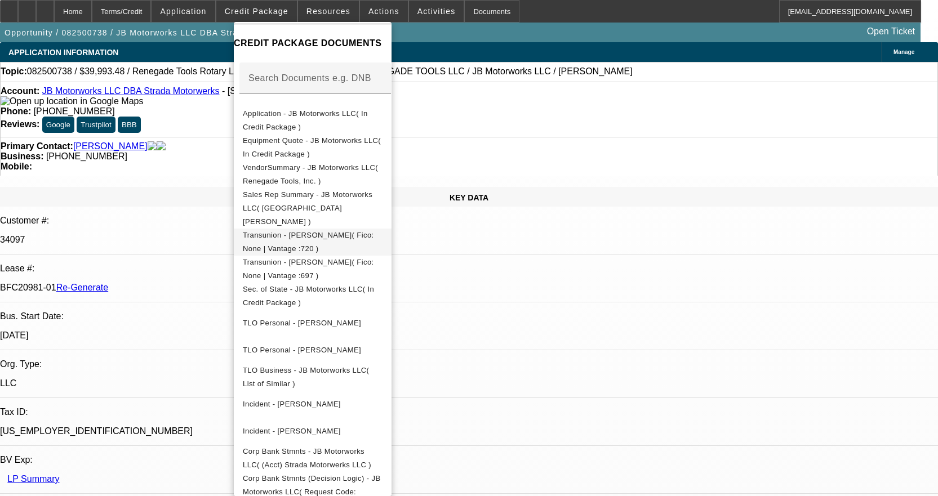
scroll to position [225, 0]
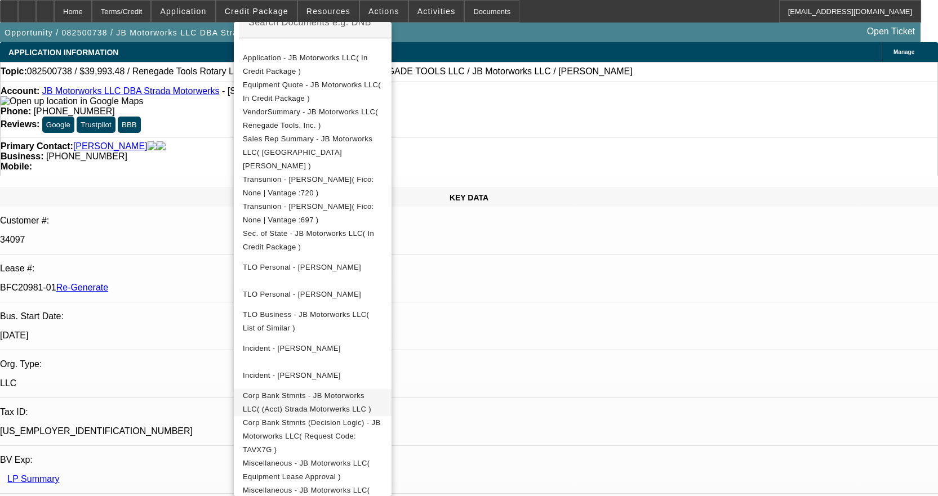
click at [388, 389] on button "Corp Bank Stmnts - JB Motorworks LLC( (Acct) Strada Motorwerks LLC )" at bounding box center [313, 402] width 158 height 27
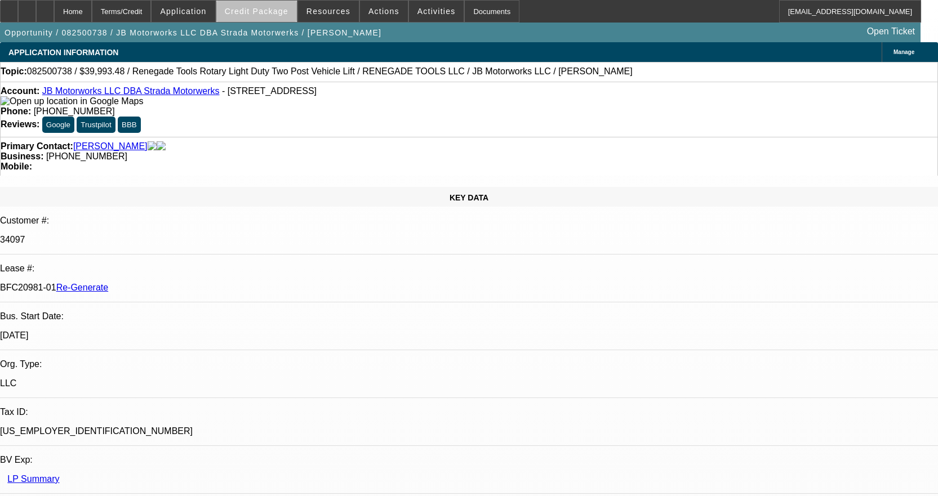
click at [293, 19] on span at bounding box center [256, 11] width 81 height 27
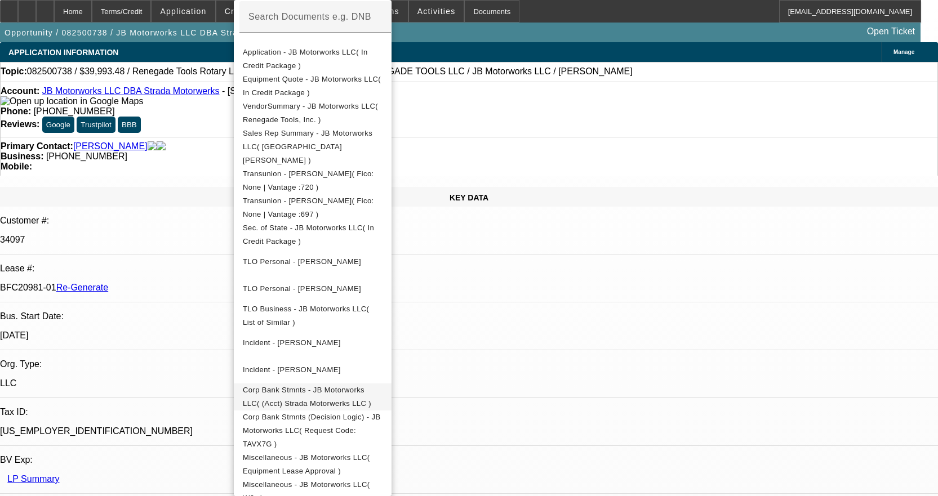
scroll to position [282, 0]
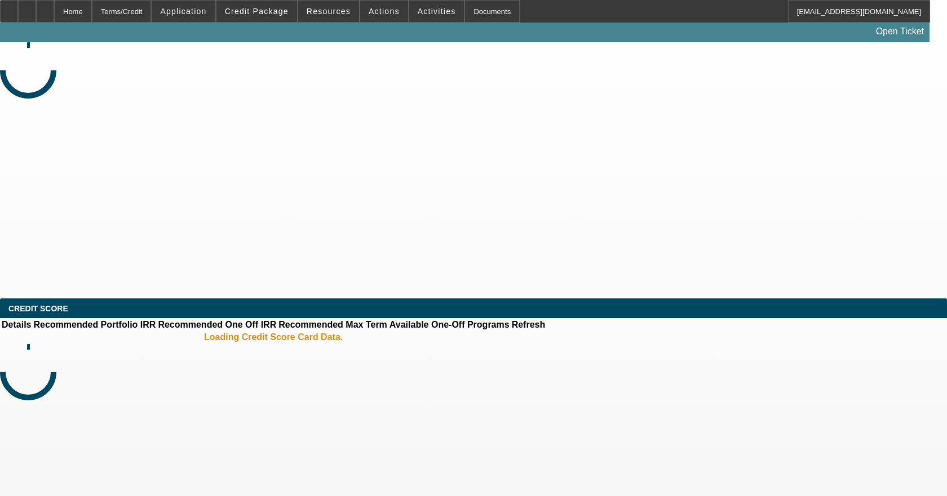
select select "3"
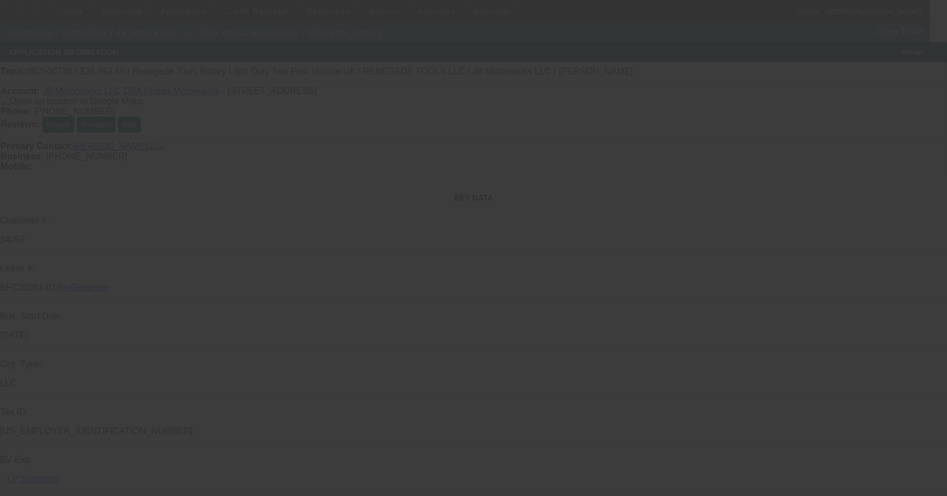
select select "0"
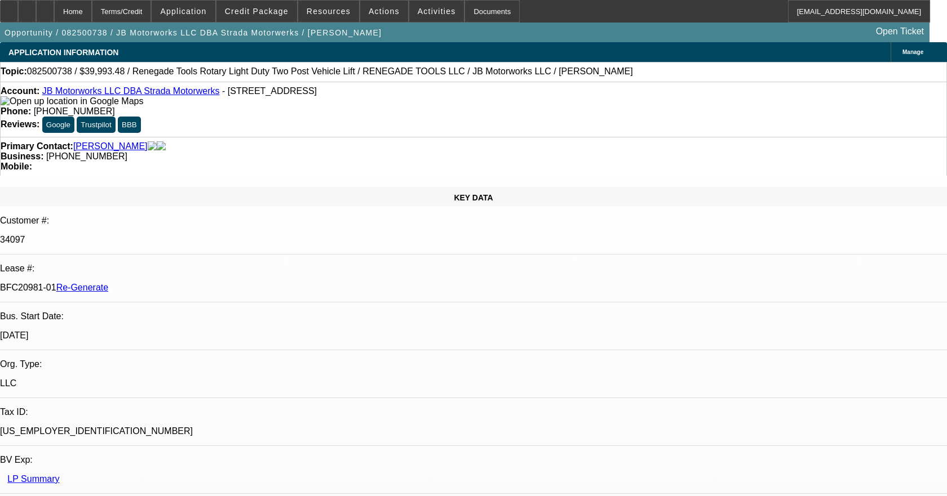
select select "3"
select select "0"
select select "6"
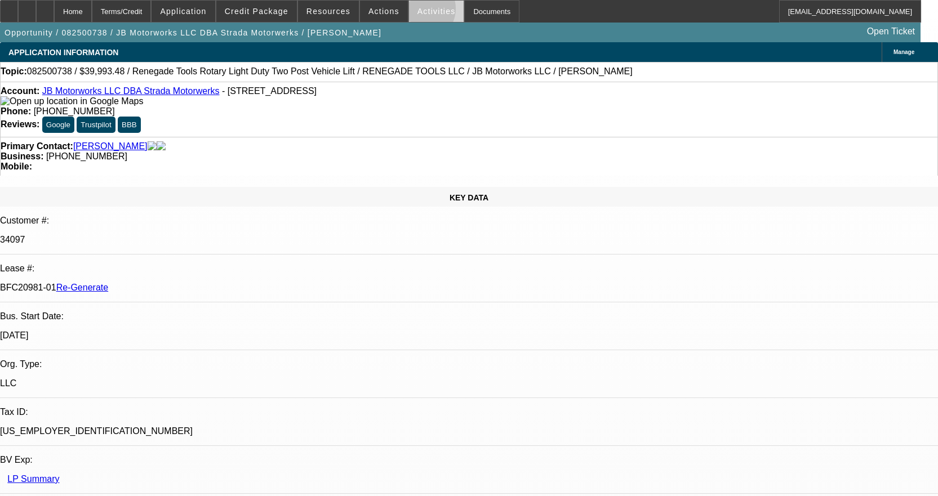
click at [417, 11] on span "Activities" at bounding box center [436, 11] width 38 height 9
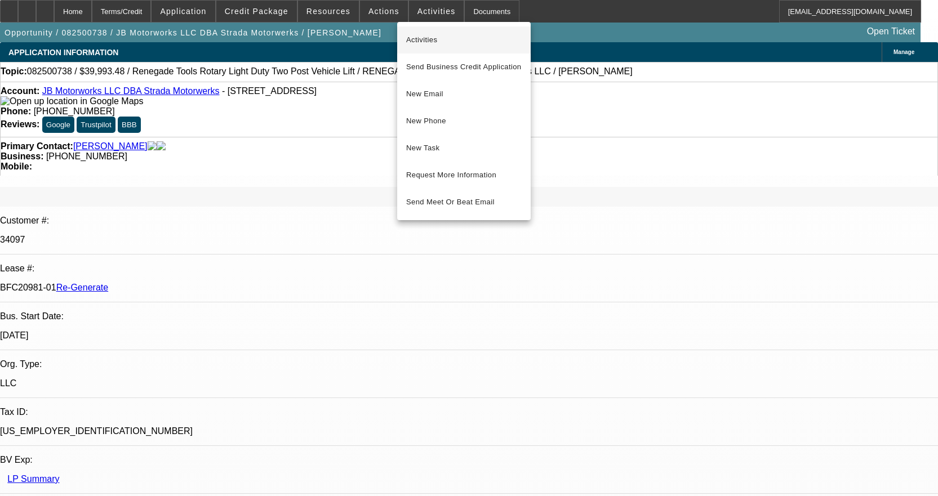
click at [427, 44] on span "Activities" at bounding box center [464, 40] width 116 height 14
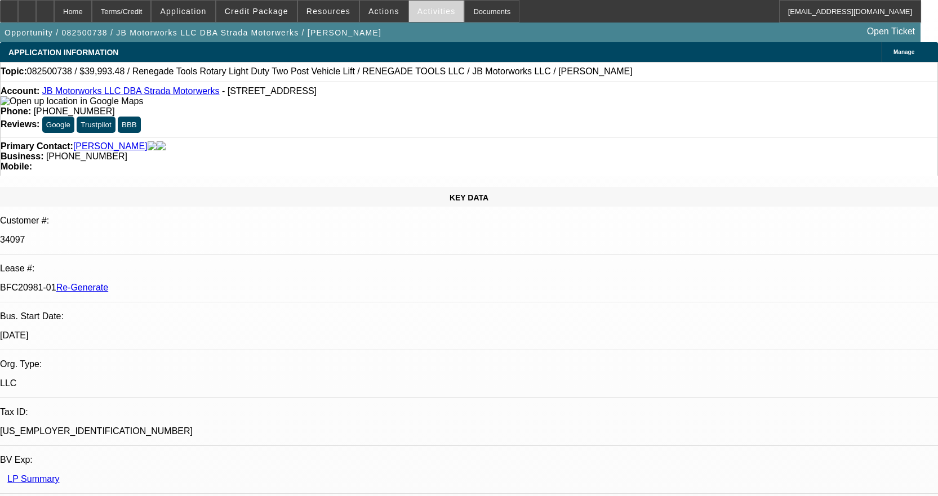
click at [428, 11] on span "Activities" at bounding box center [436, 11] width 38 height 9
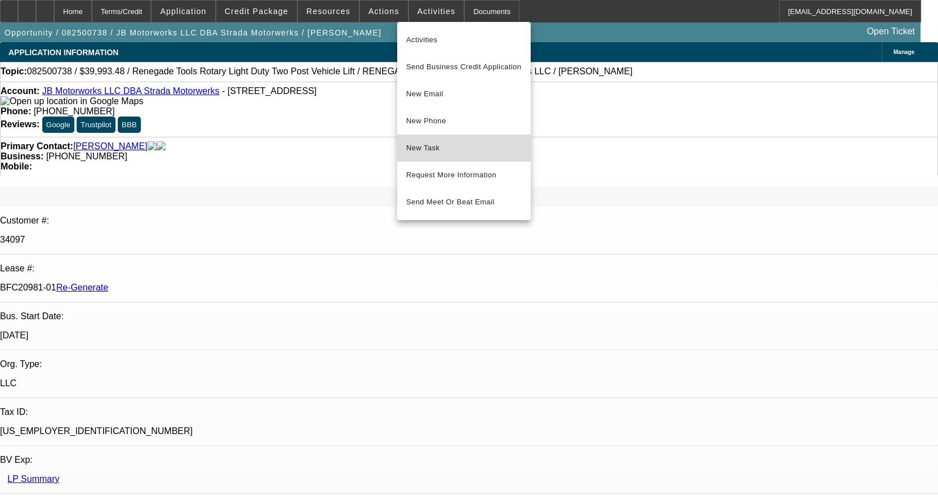
click at [432, 145] on span "New Task" at bounding box center [464, 148] width 116 height 14
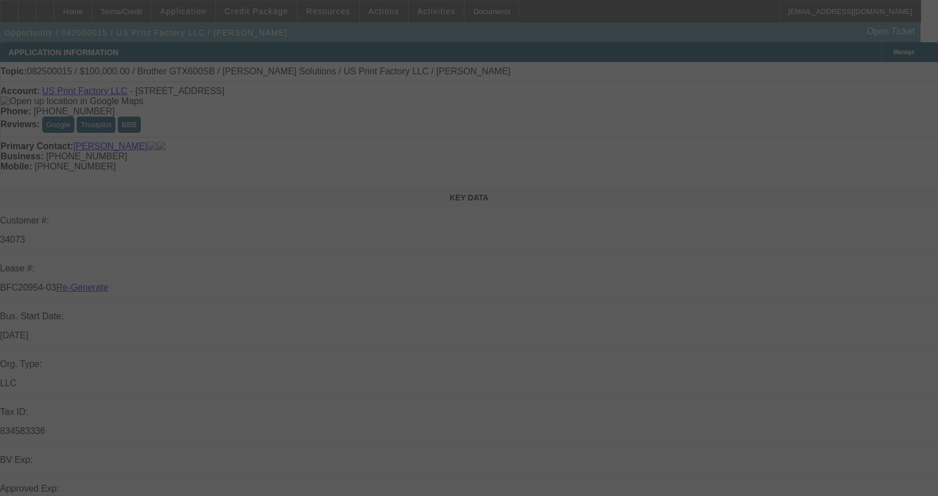
select select "3"
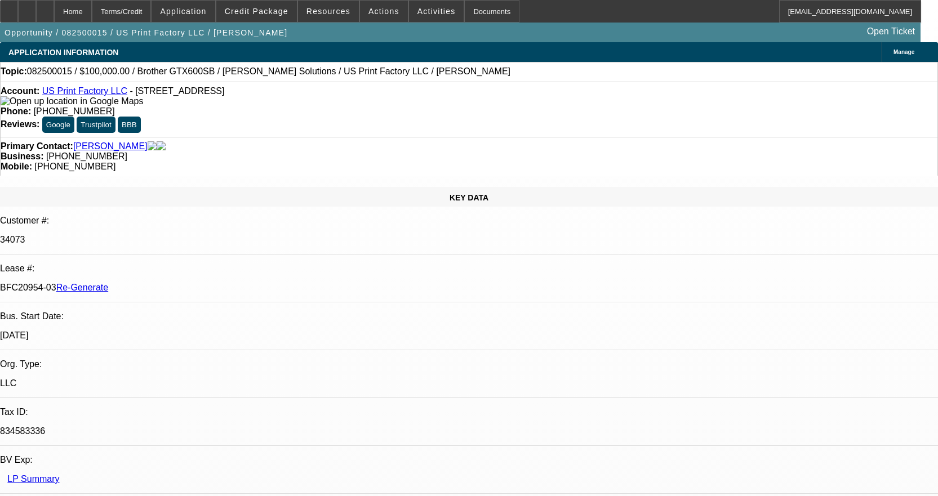
select select "0"
select select "2"
select select "0"
select select "6"
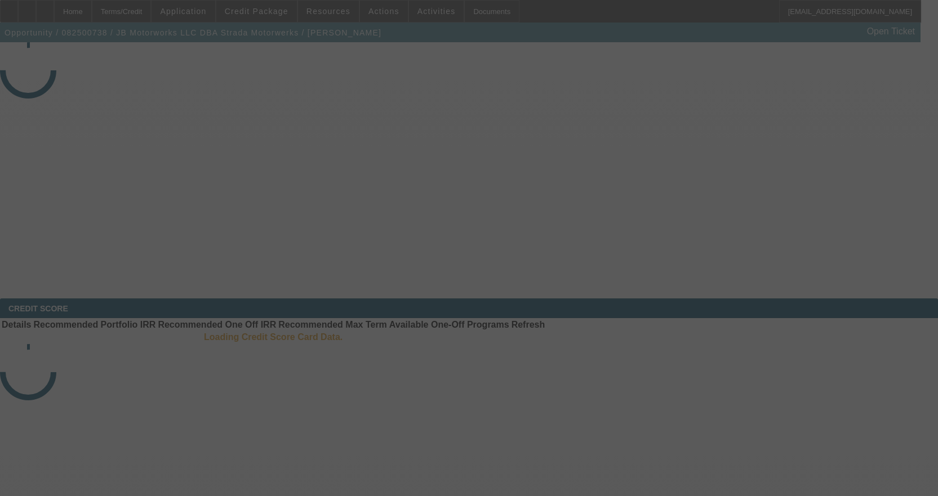
select select "3"
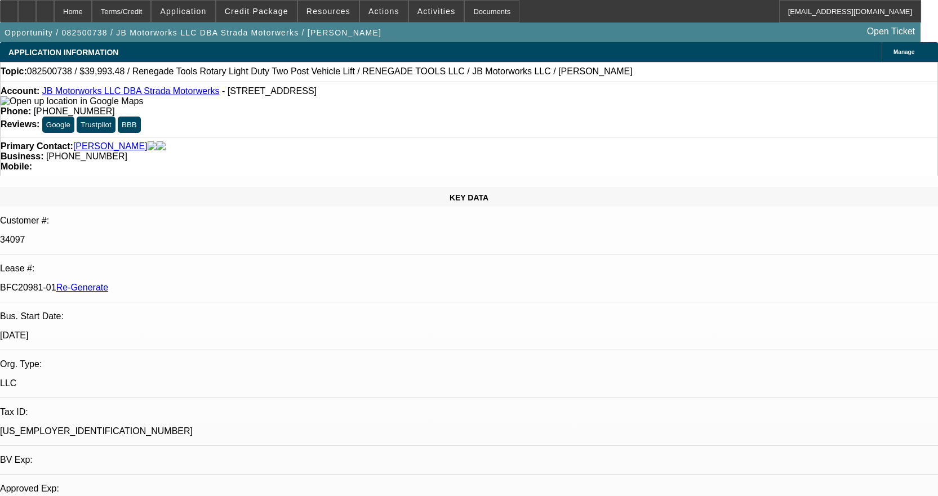
select select "0"
select select "3"
select select "0"
select select "6"
click at [18, 15] on div at bounding box center [9, 11] width 18 height 23
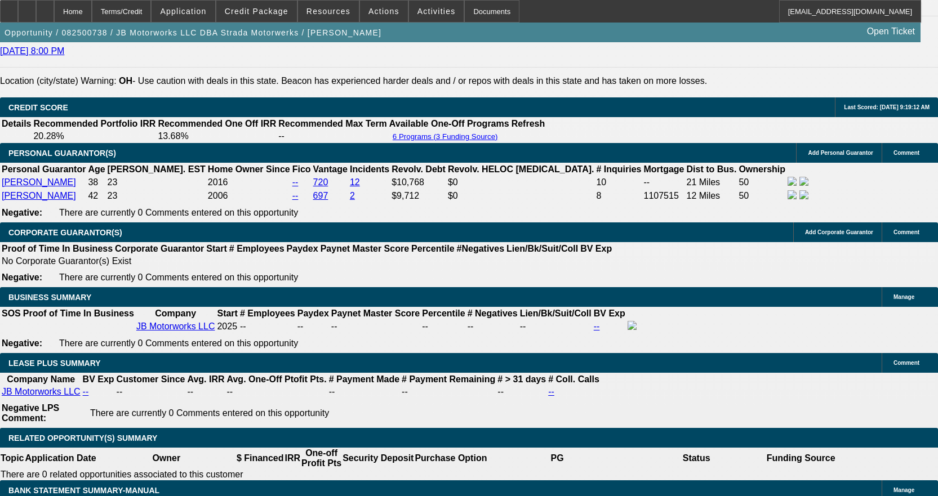
scroll to position [1916, 0]
